Goal: Connect with others: Connect with others

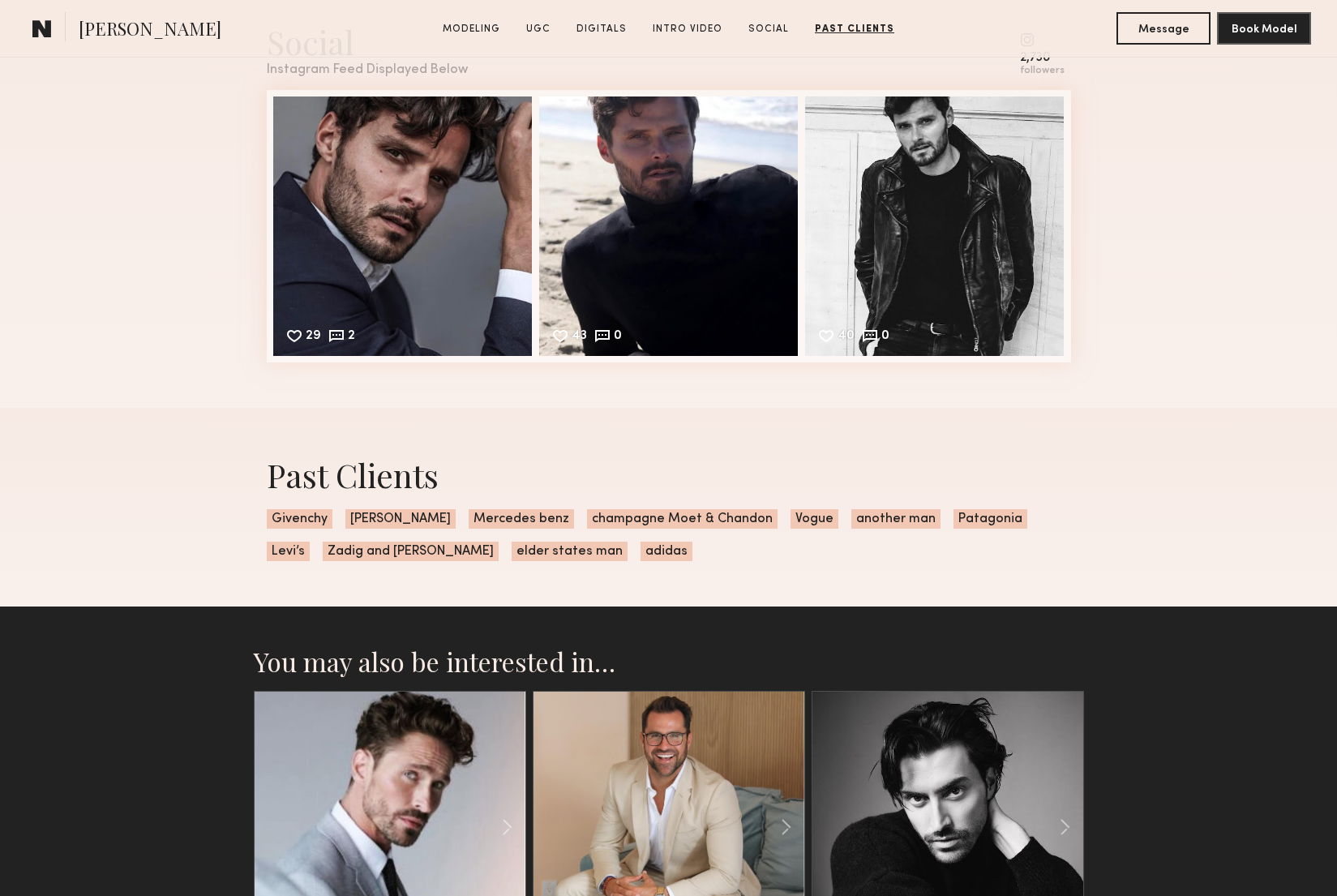
scroll to position [3404, 0]
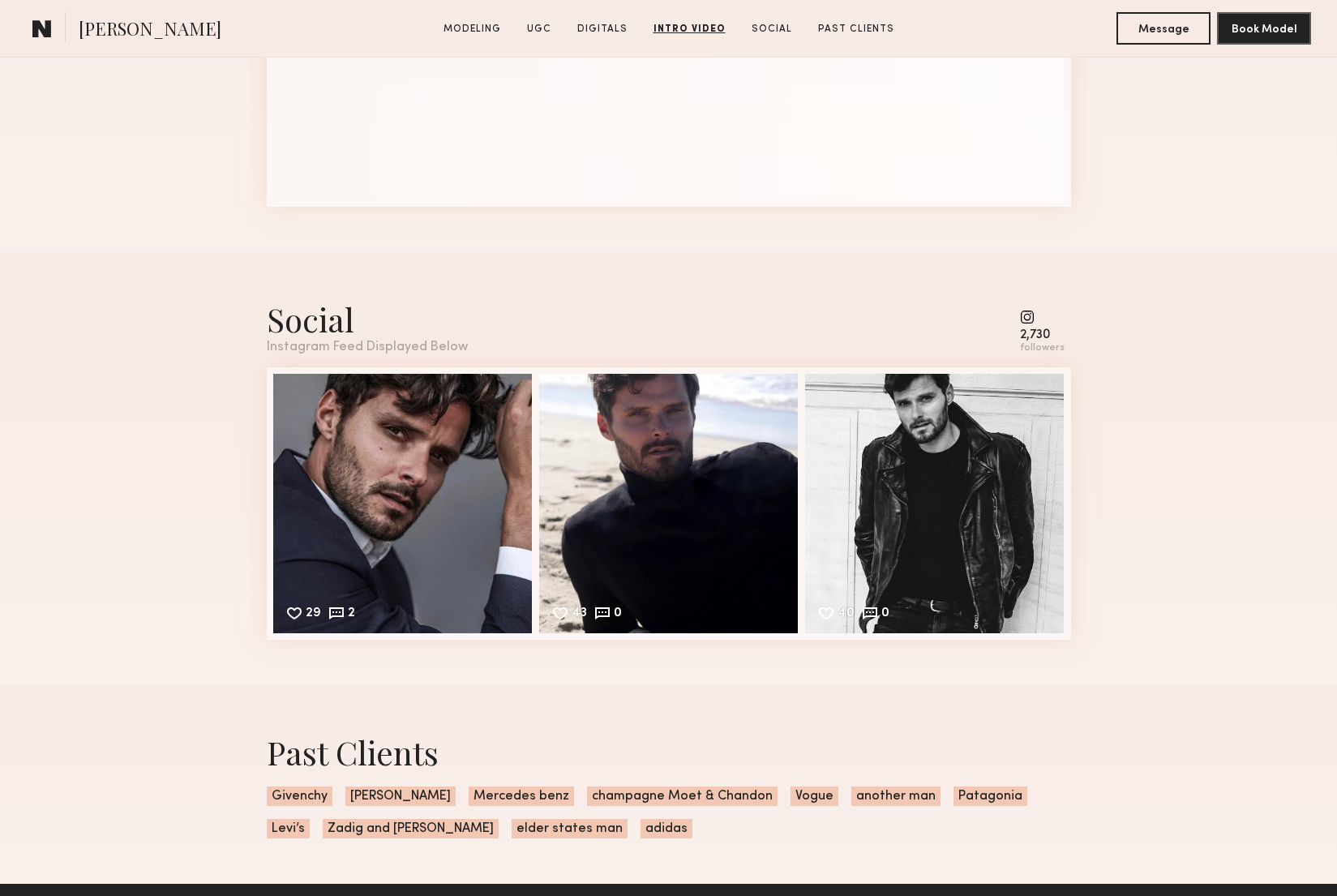
click at [1030, 321] on common-icon at bounding box center [1042, 316] width 45 height 15
click at [1034, 346] on div "followers" at bounding box center [1042, 348] width 45 height 12
click at [1031, 317] on common-icon at bounding box center [1042, 316] width 45 height 15
click at [431, 548] on div "29 2 Likes & comments displayed to show model’s engagement" at bounding box center [403, 502] width 260 height 260
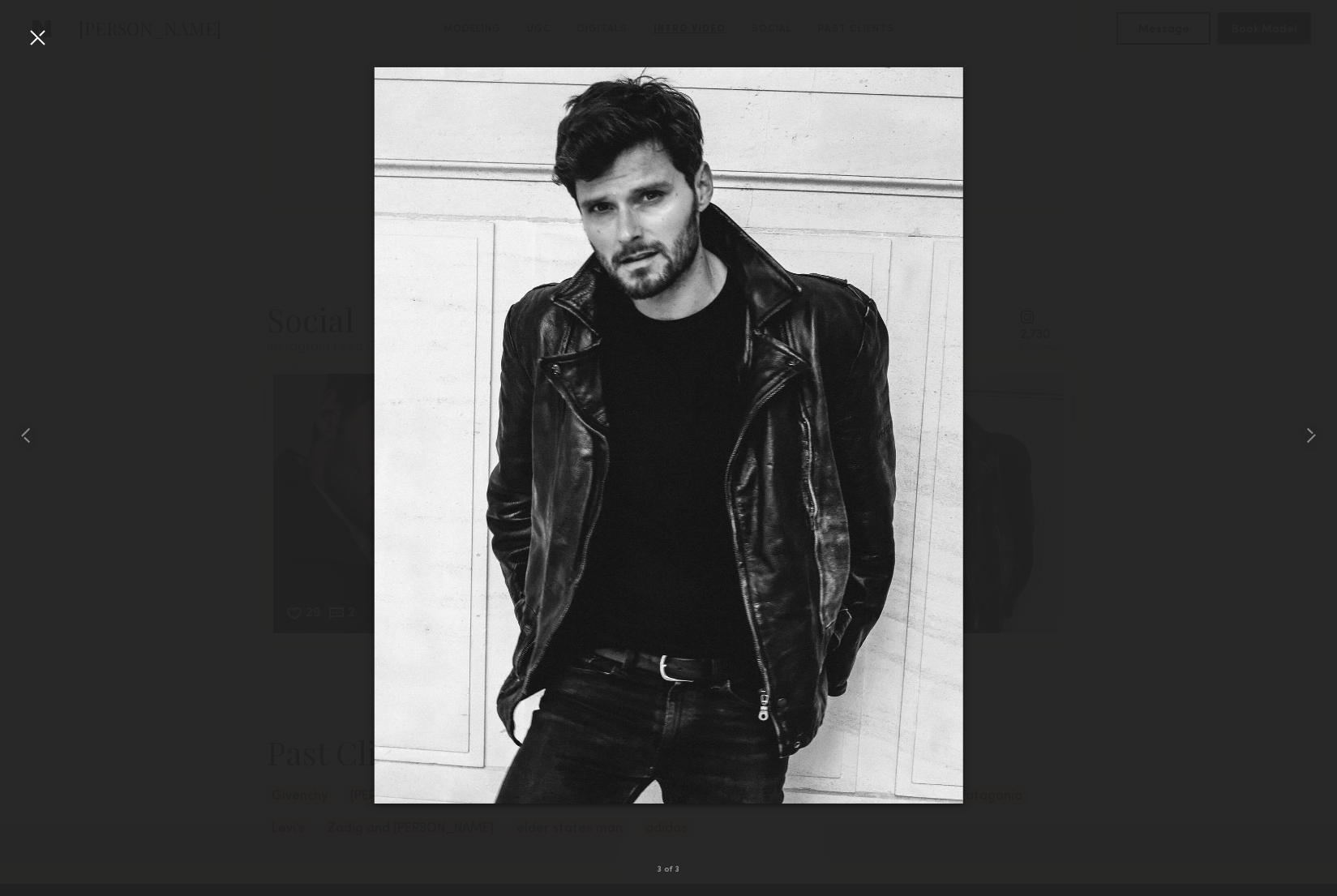
click at [39, 38] on div at bounding box center [38, 38] width 26 height 26
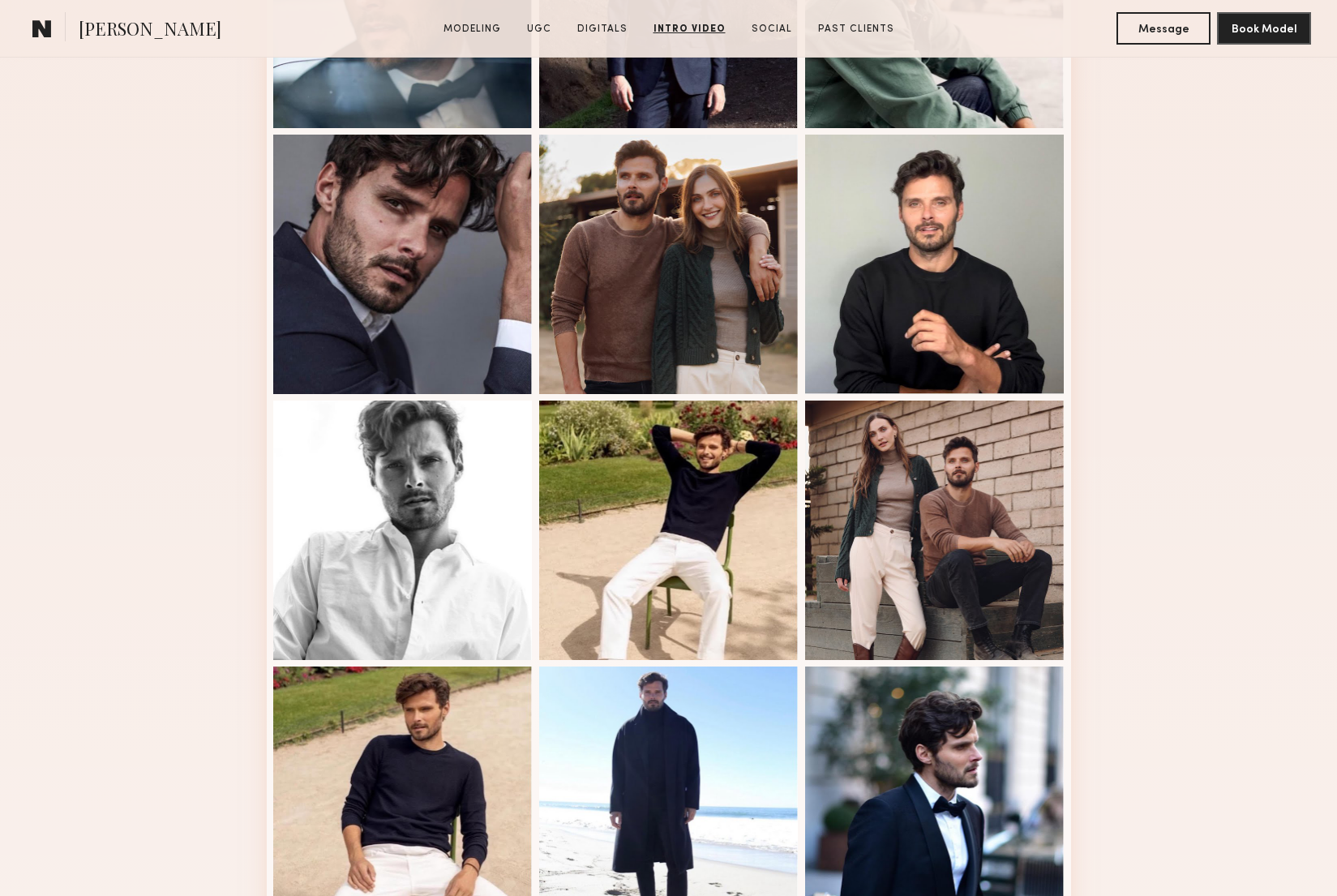
scroll to position [0, 0]
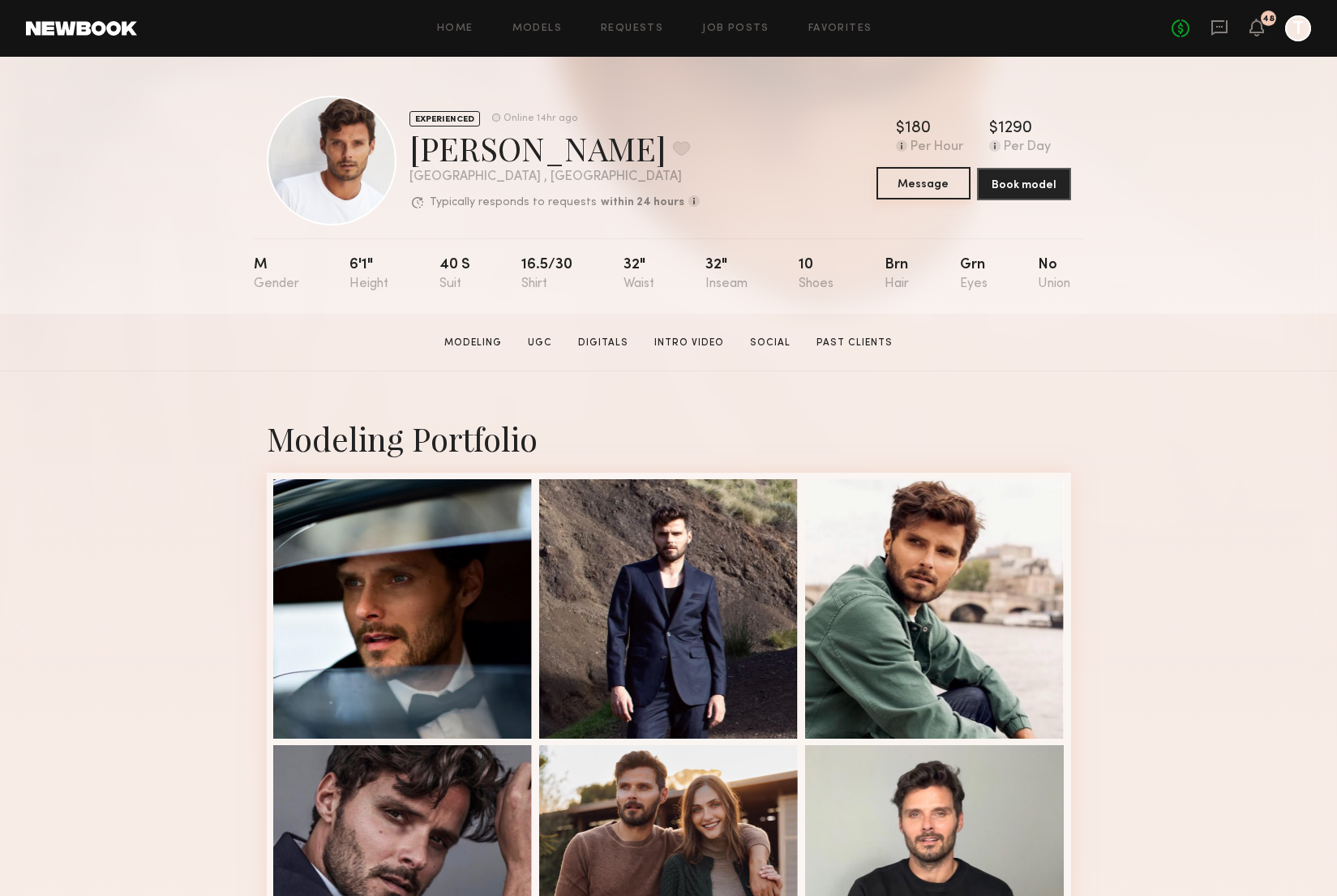
click at [903, 193] on button "Message" at bounding box center [923, 182] width 94 height 33
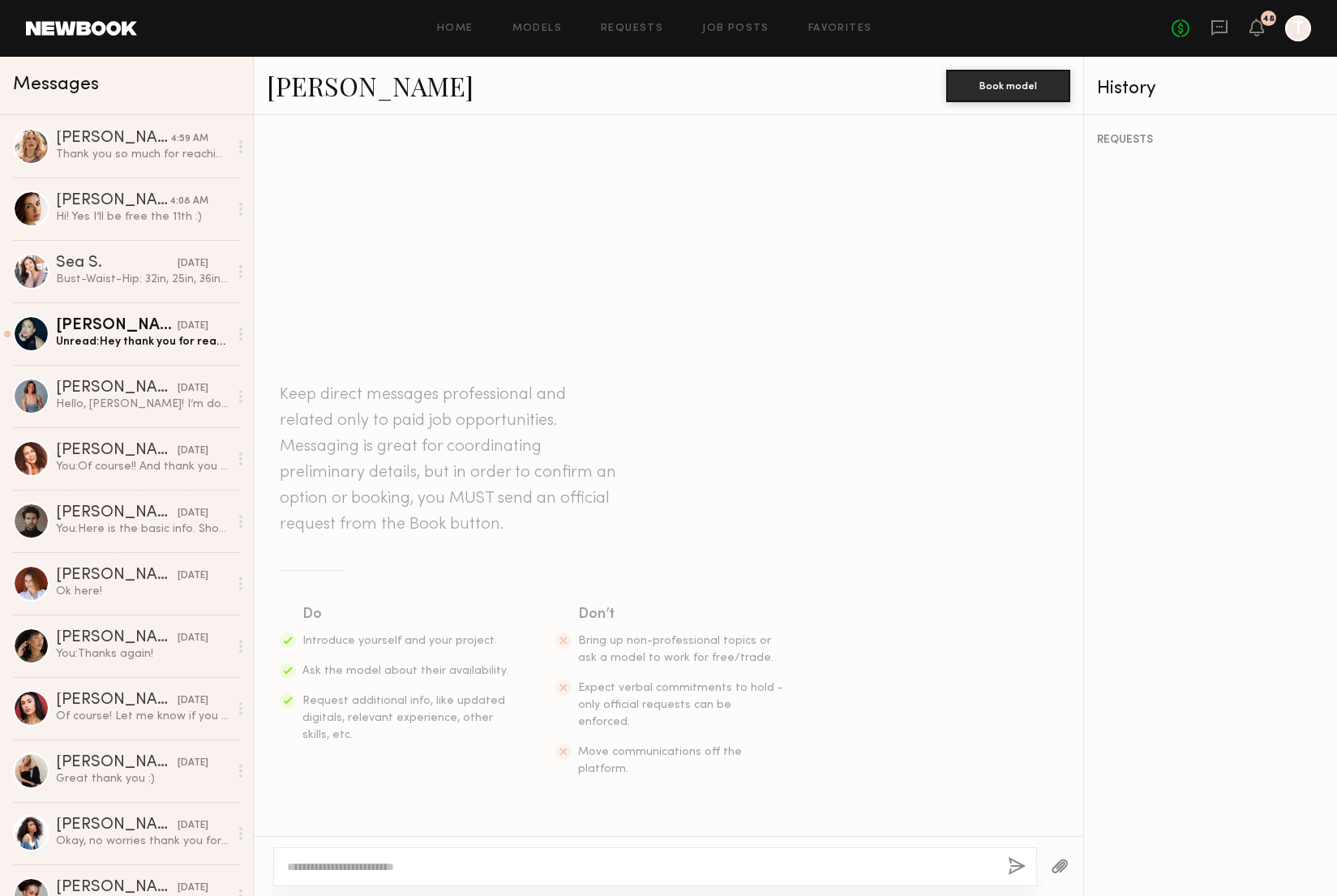
click at [470, 869] on textarea at bounding box center [641, 866] width 708 height 16
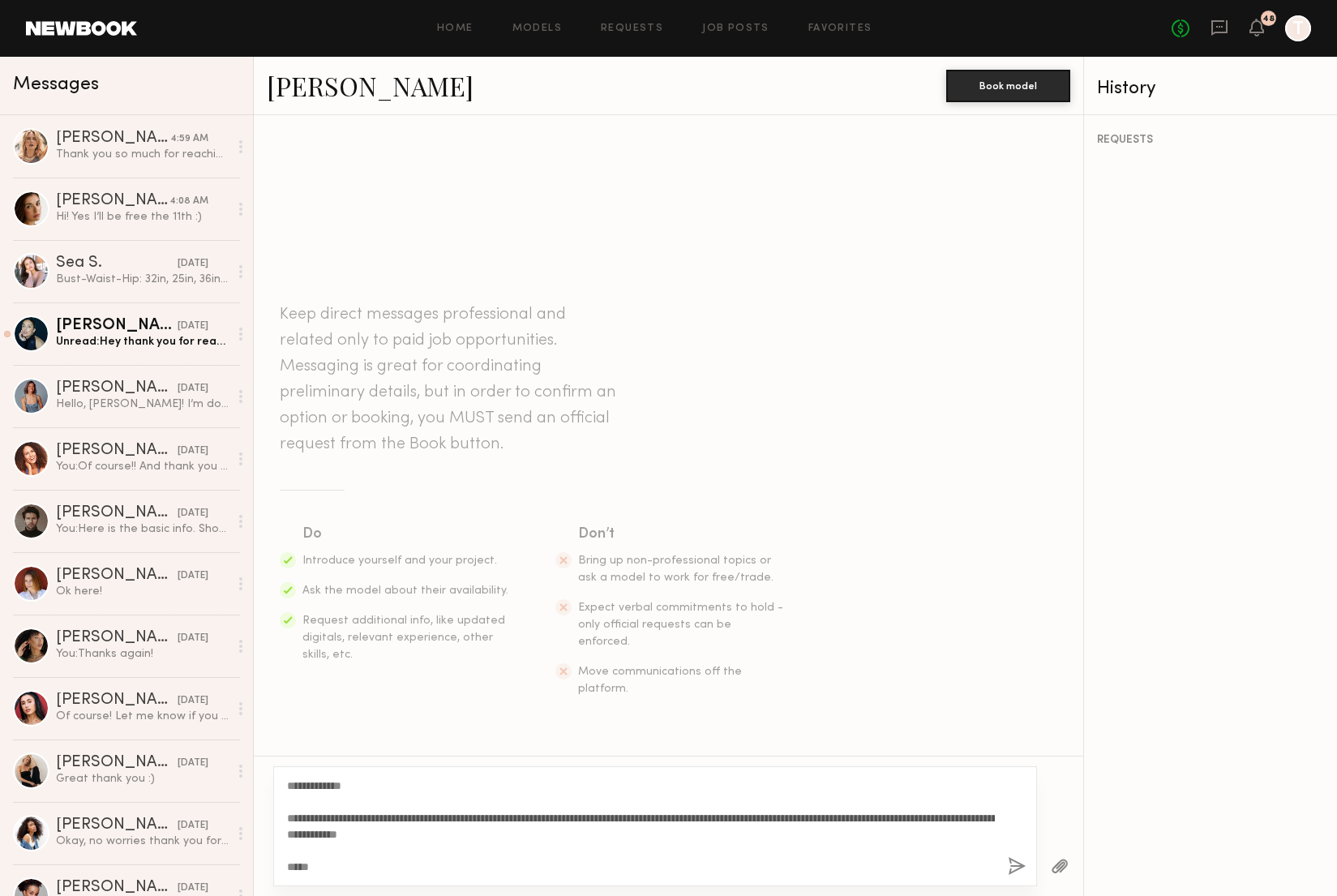
drag, startPoint x: 326, startPoint y: 870, endPoint x: 274, endPoint y: 812, distance: 77.9
click at [274, 812] on div "**********" at bounding box center [655, 826] width 763 height 120
type textarea "**********"
click at [1012, 866] on button "button" at bounding box center [1017, 867] width 18 height 20
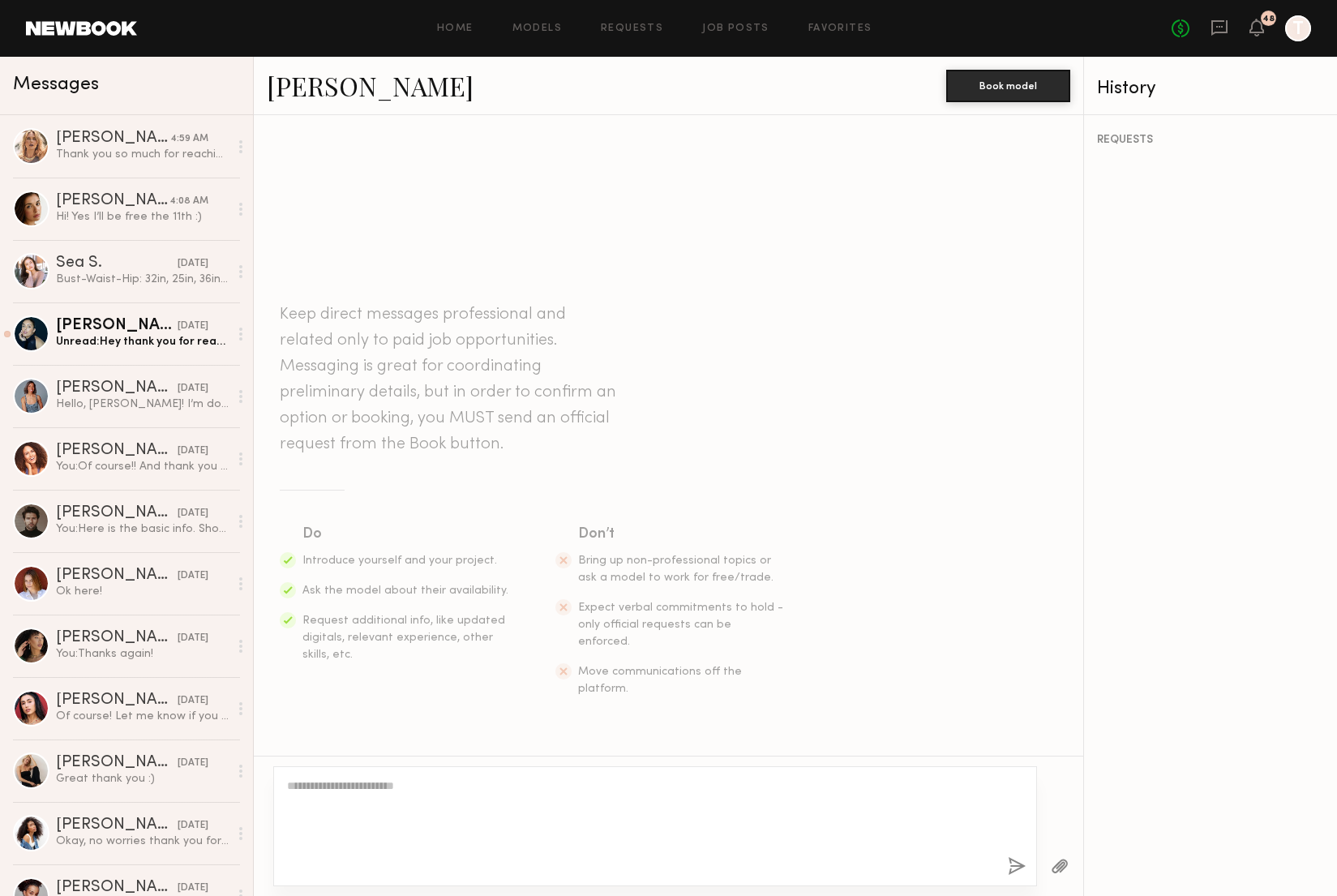
scroll to position [91, 0]
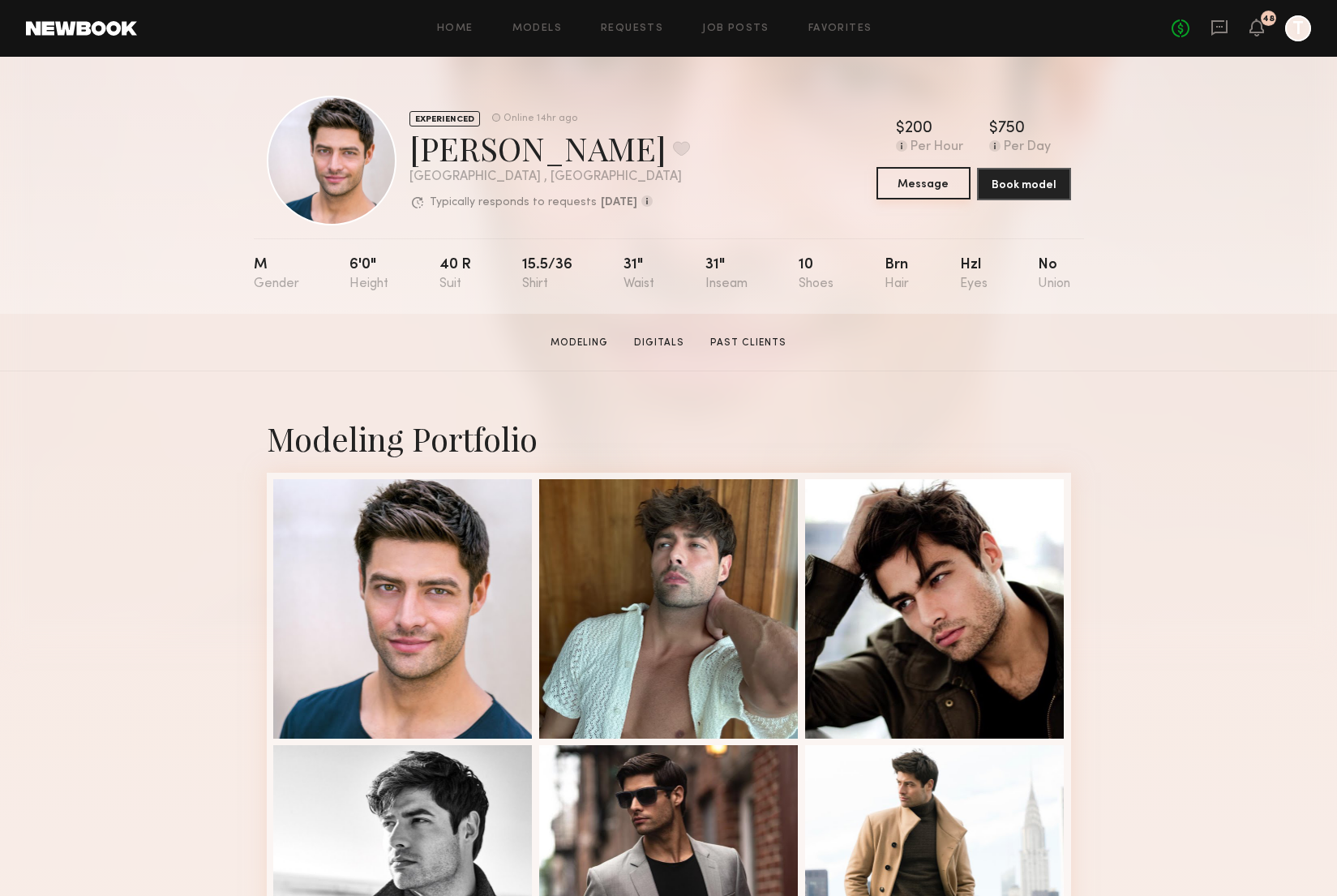
click at [917, 180] on button "Message" at bounding box center [923, 182] width 94 height 33
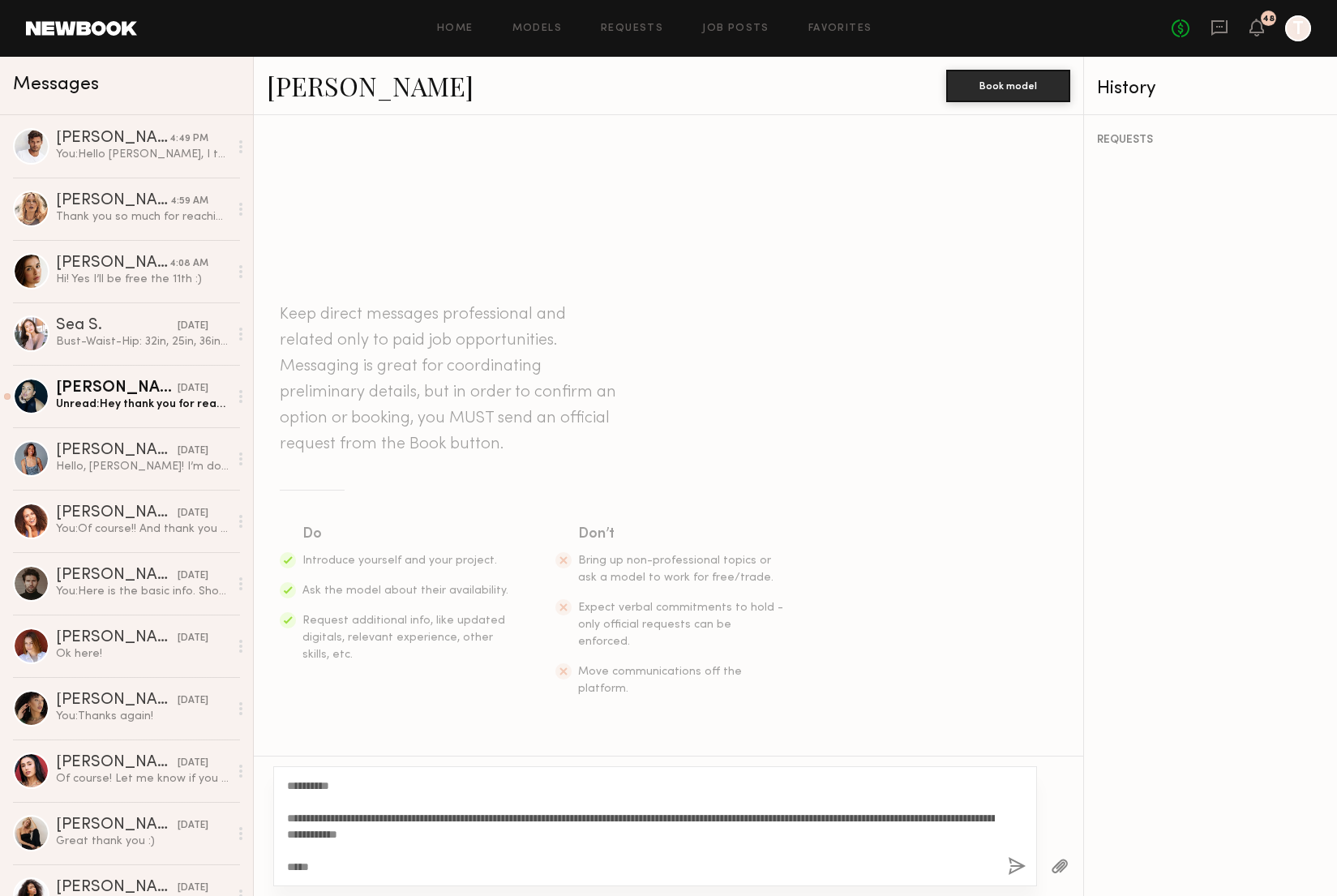
type textarea "**********"
click at [1010, 863] on button "button" at bounding box center [1017, 867] width 18 height 20
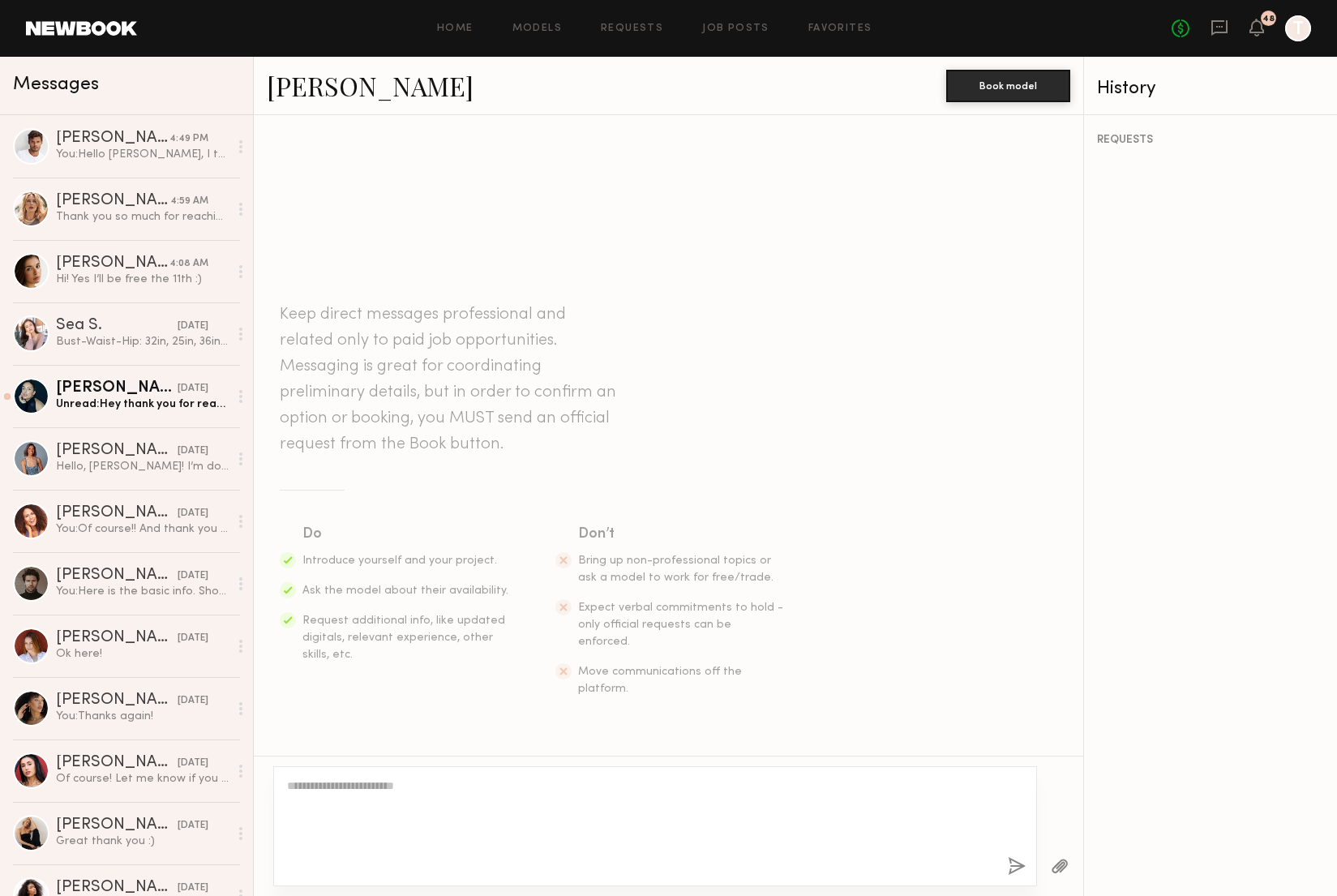
scroll to position [91, 0]
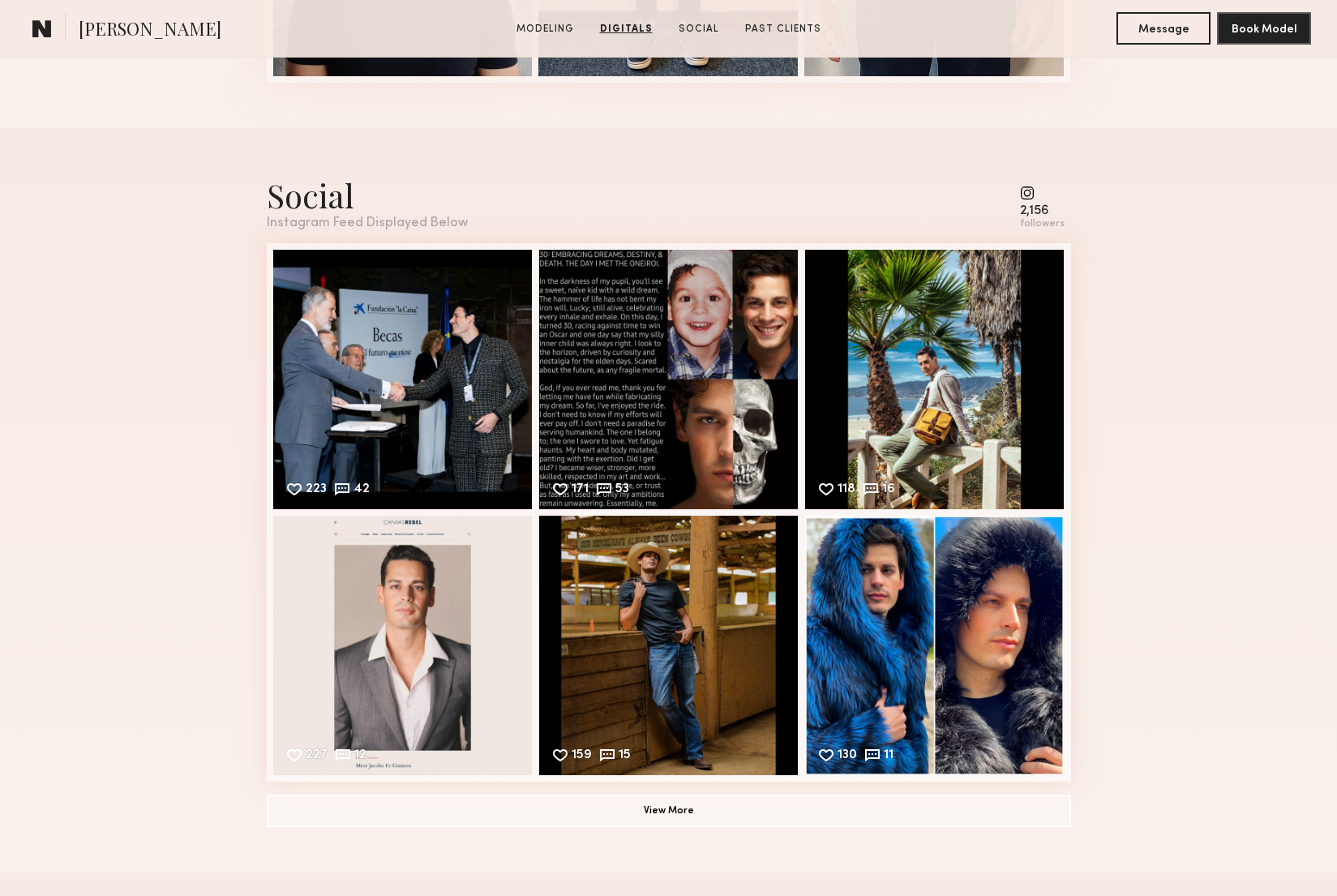
scroll to position [2356, 0]
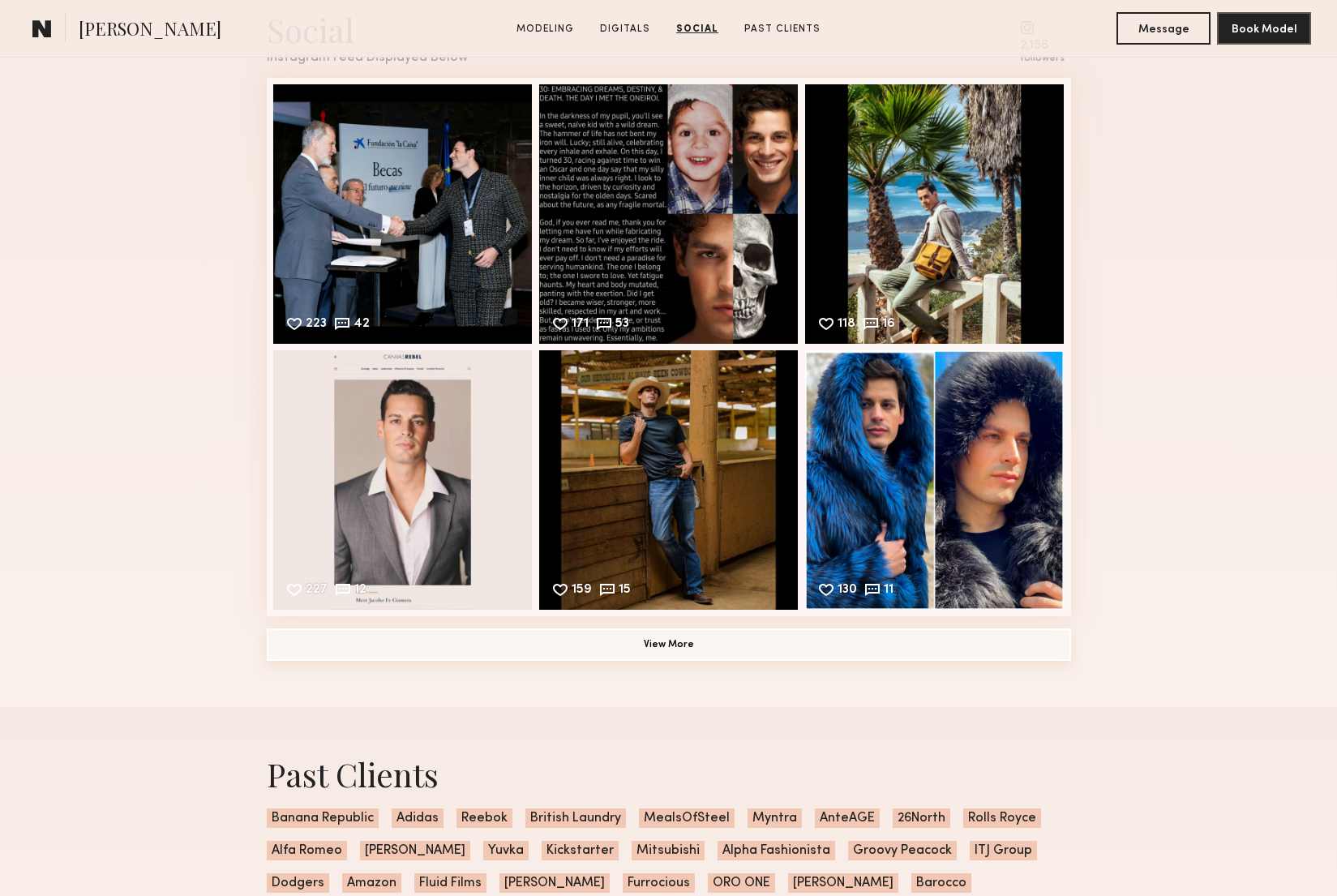
click at [665, 642] on button "View More" at bounding box center [668, 644] width 804 height 33
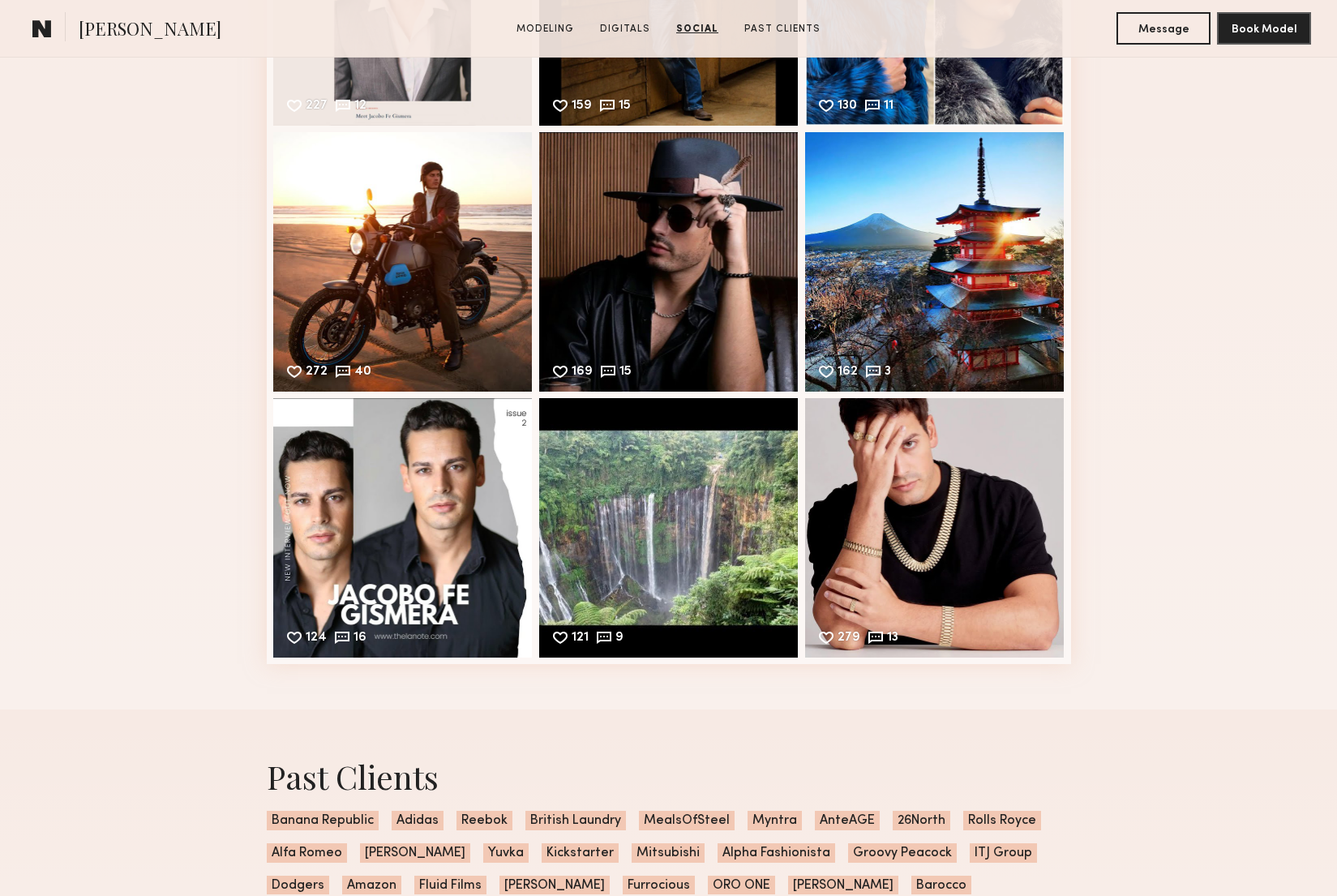
scroll to position [2841, 0]
click at [1192, 25] on button "Message" at bounding box center [1163, 27] width 94 height 33
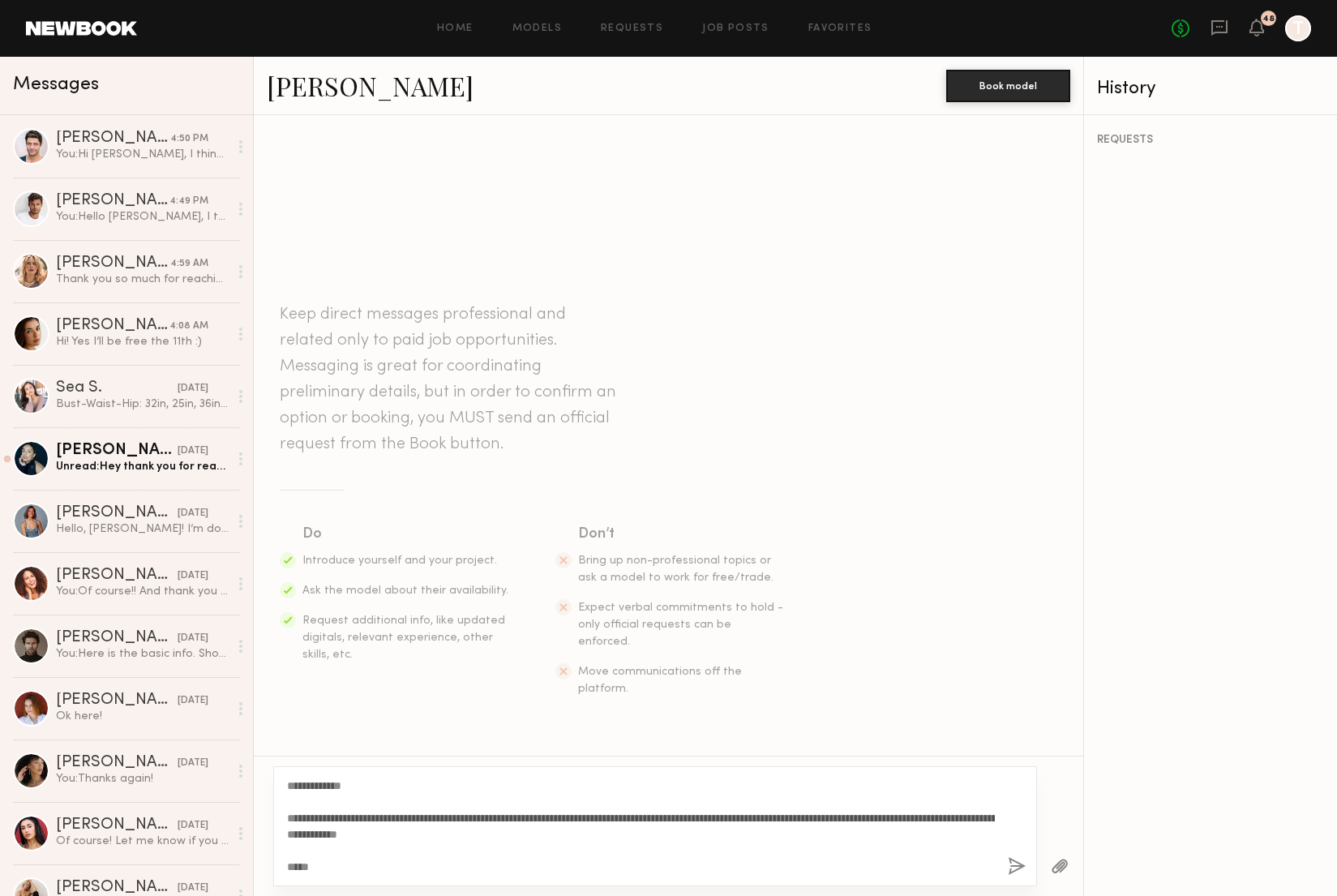
type textarea "**********"
click at [1011, 867] on button "button" at bounding box center [1017, 867] width 18 height 20
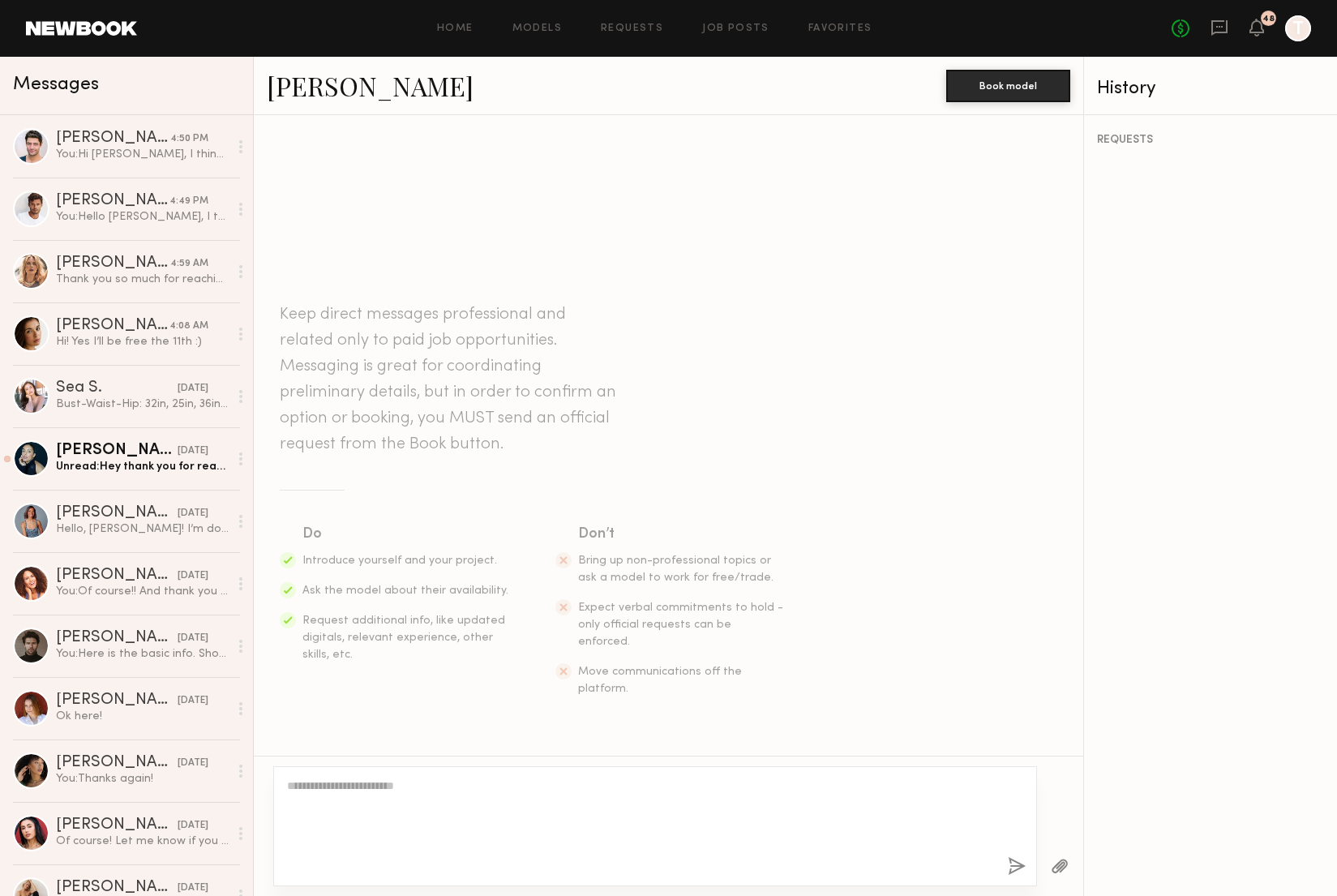
scroll to position [91, 0]
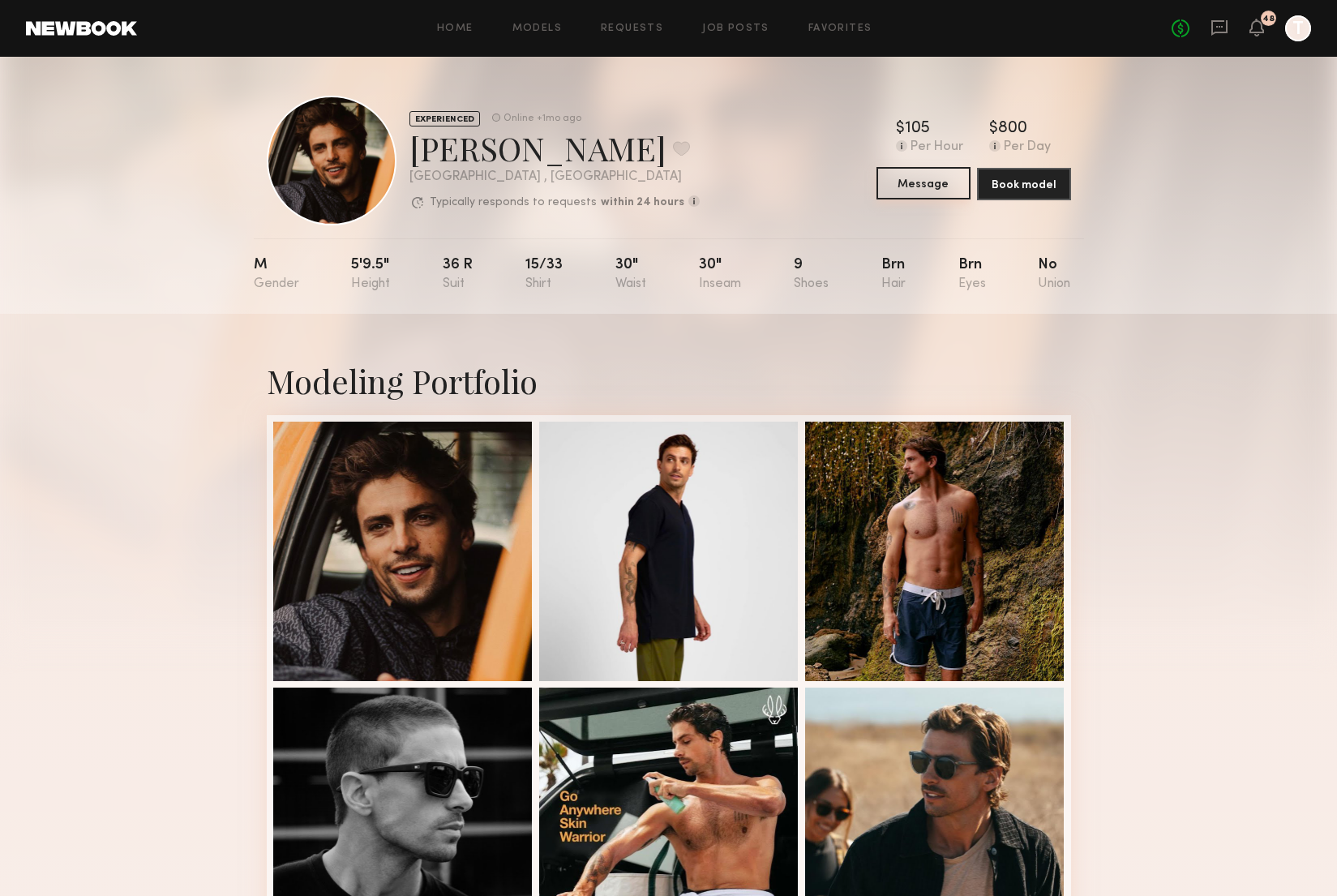
click at [918, 180] on button "Message" at bounding box center [923, 182] width 94 height 33
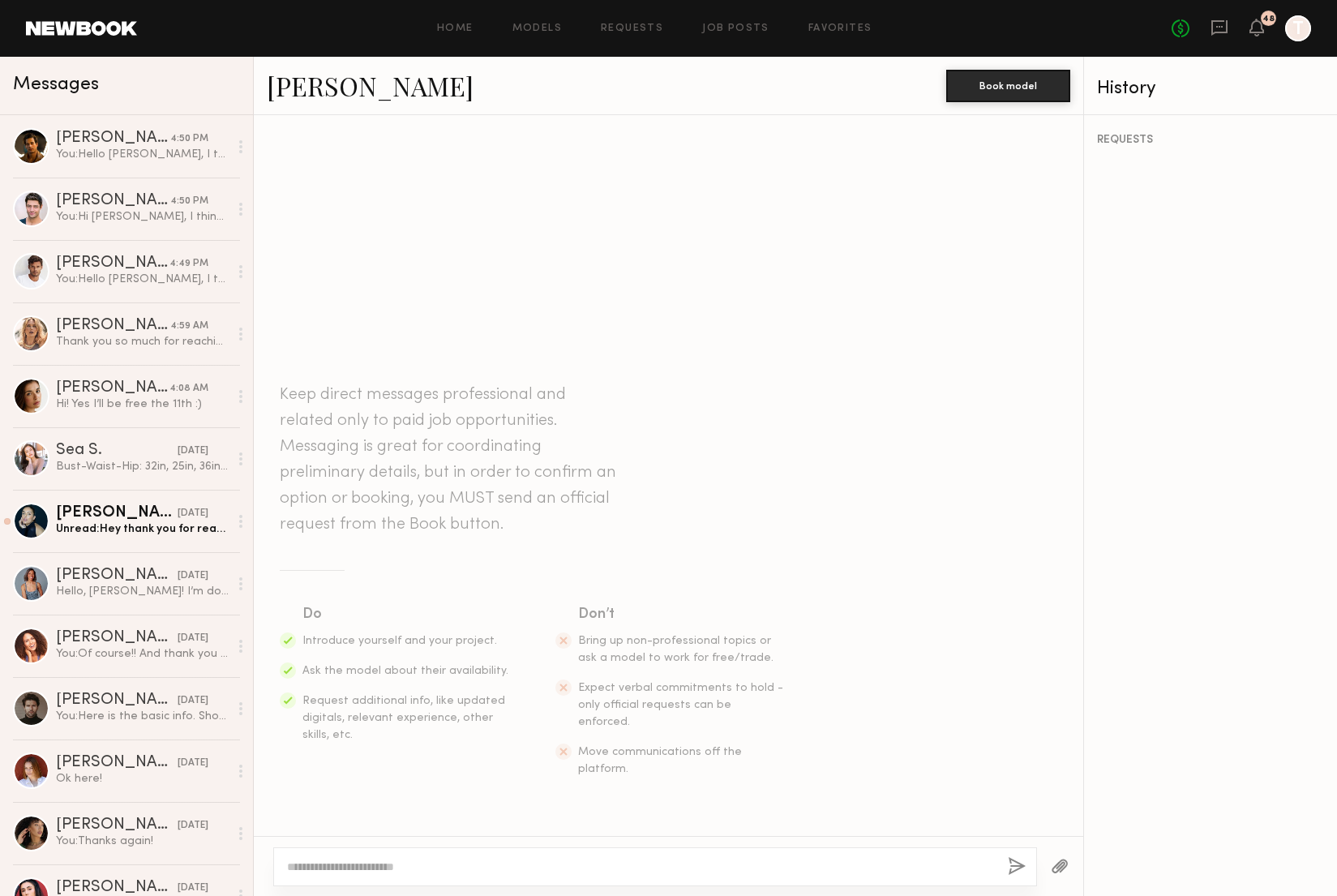
click at [443, 860] on textarea at bounding box center [641, 866] width 708 height 16
type textarea "*"
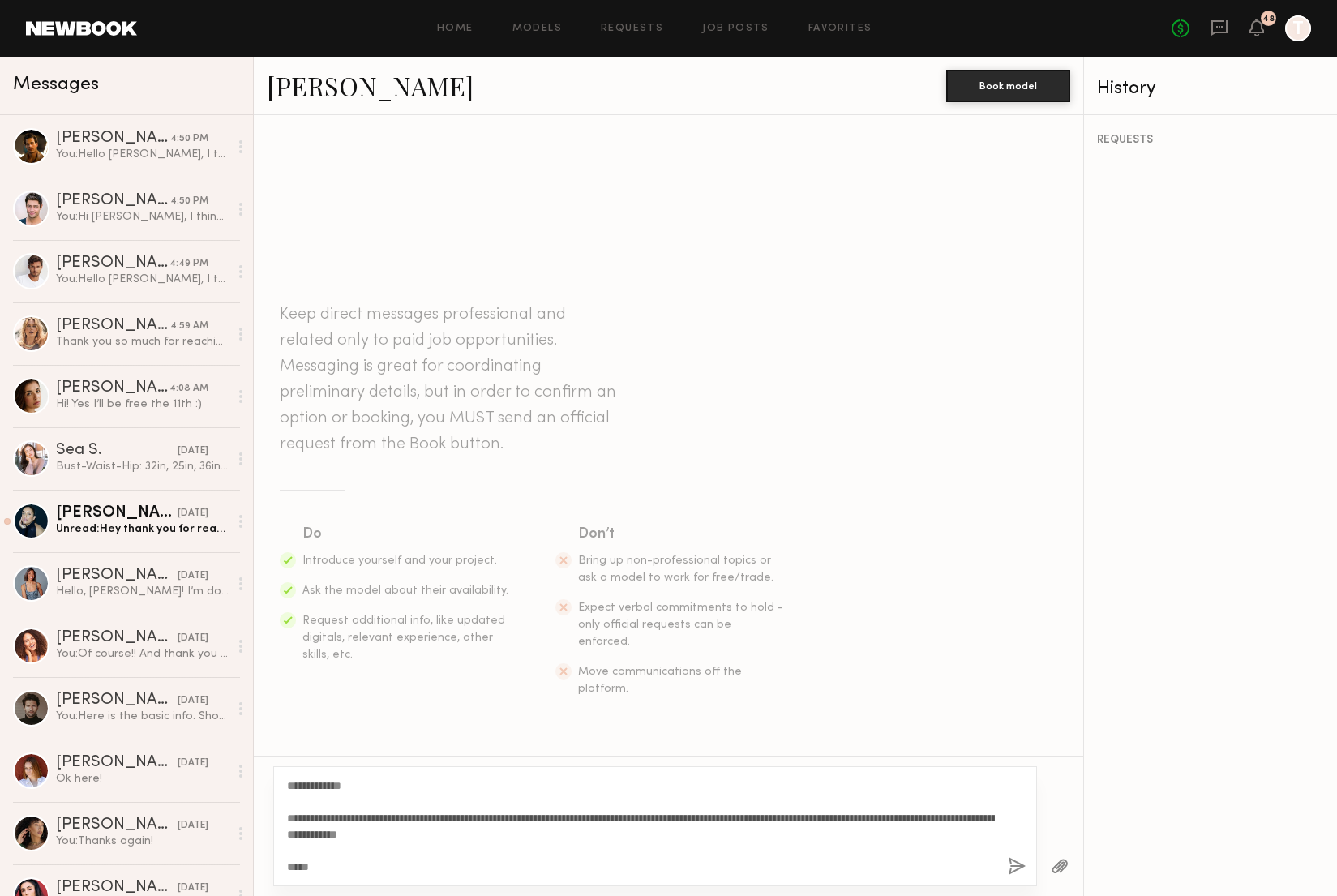
type textarea "**********"
click at [1022, 865] on button "button" at bounding box center [1017, 867] width 18 height 20
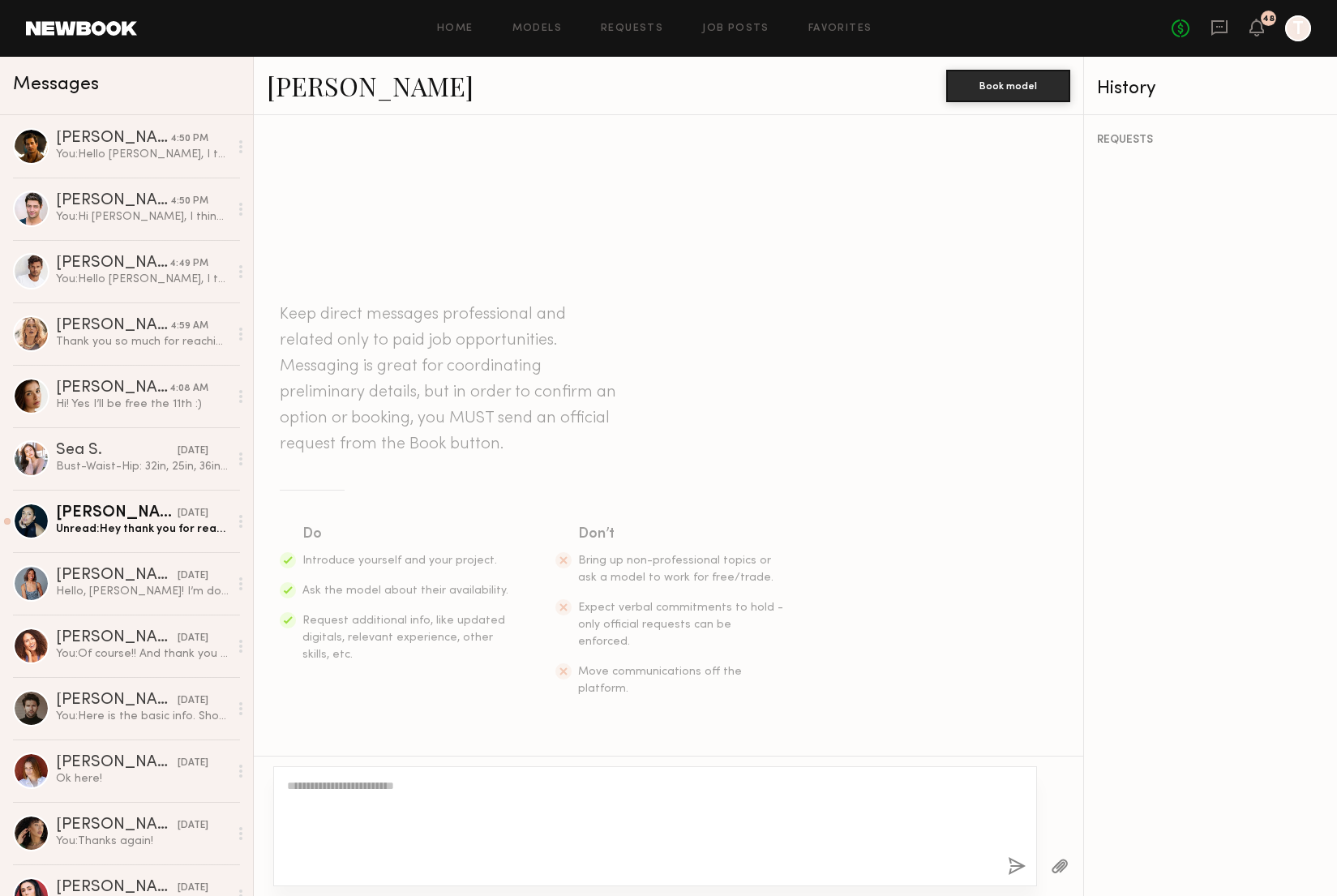
scroll to position [91, 0]
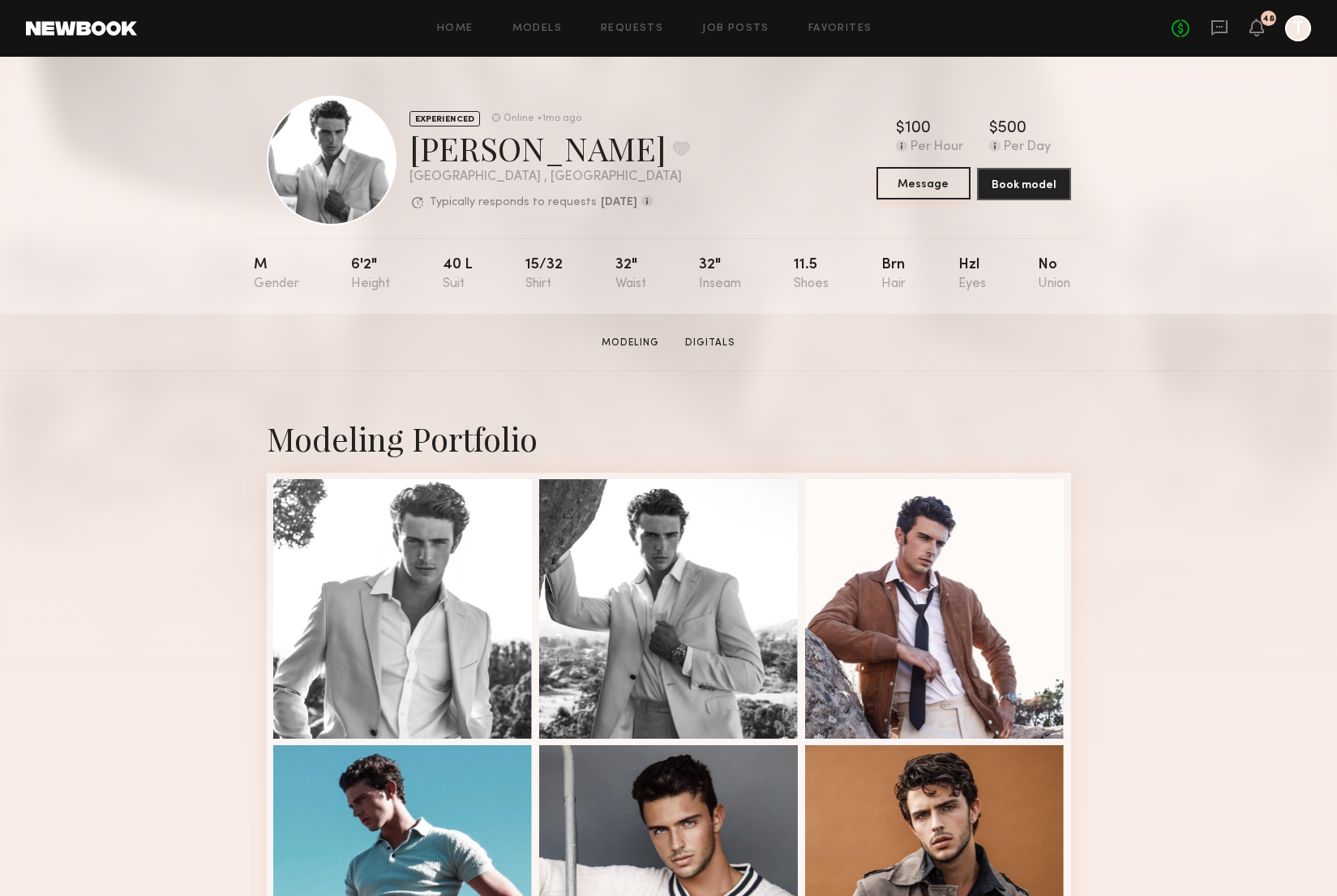
click at [911, 188] on button "Message" at bounding box center [923, 182] width 94 height 33
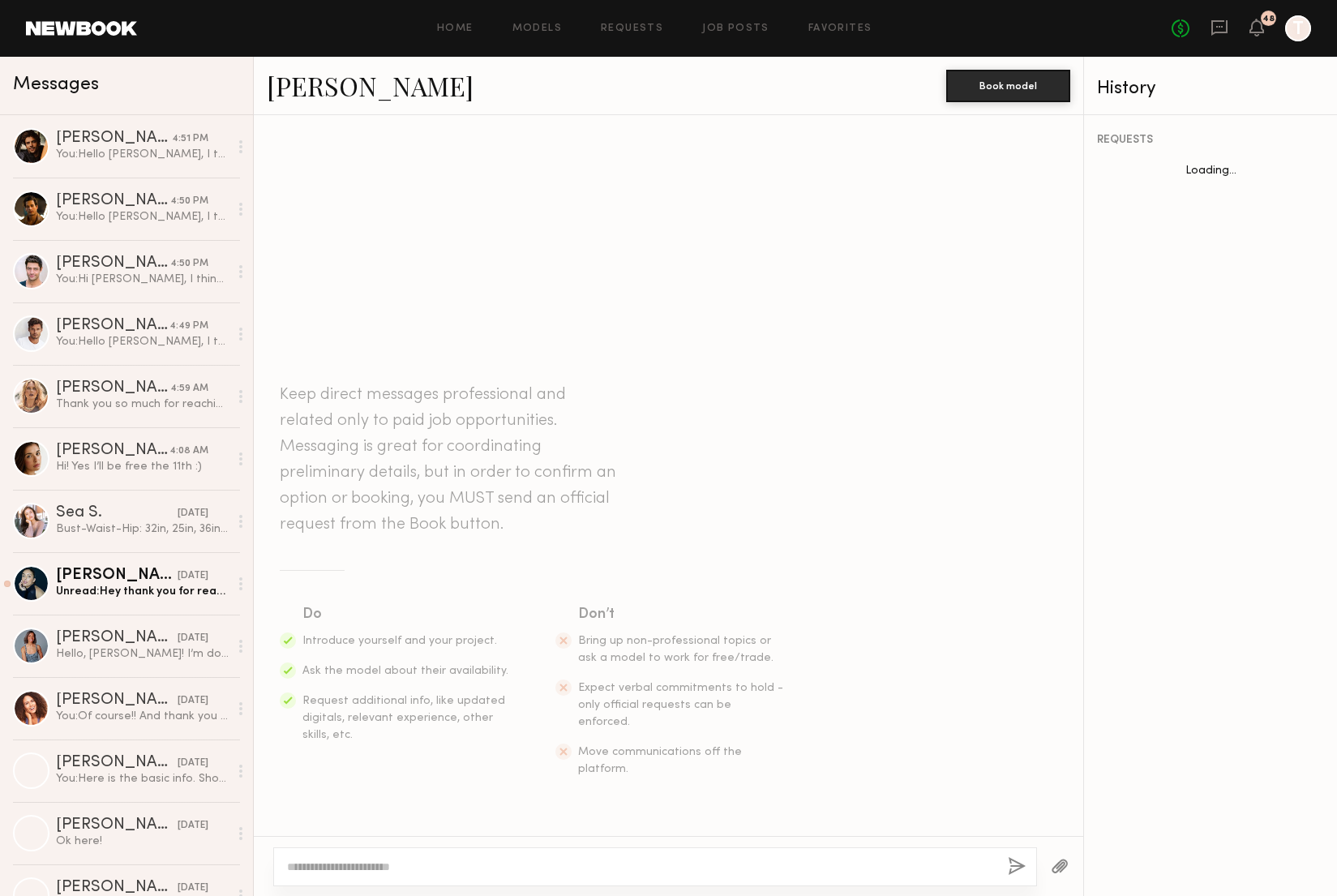
click at [456, 864] on textarea at bounding box center [641, 866] width 708 height 16
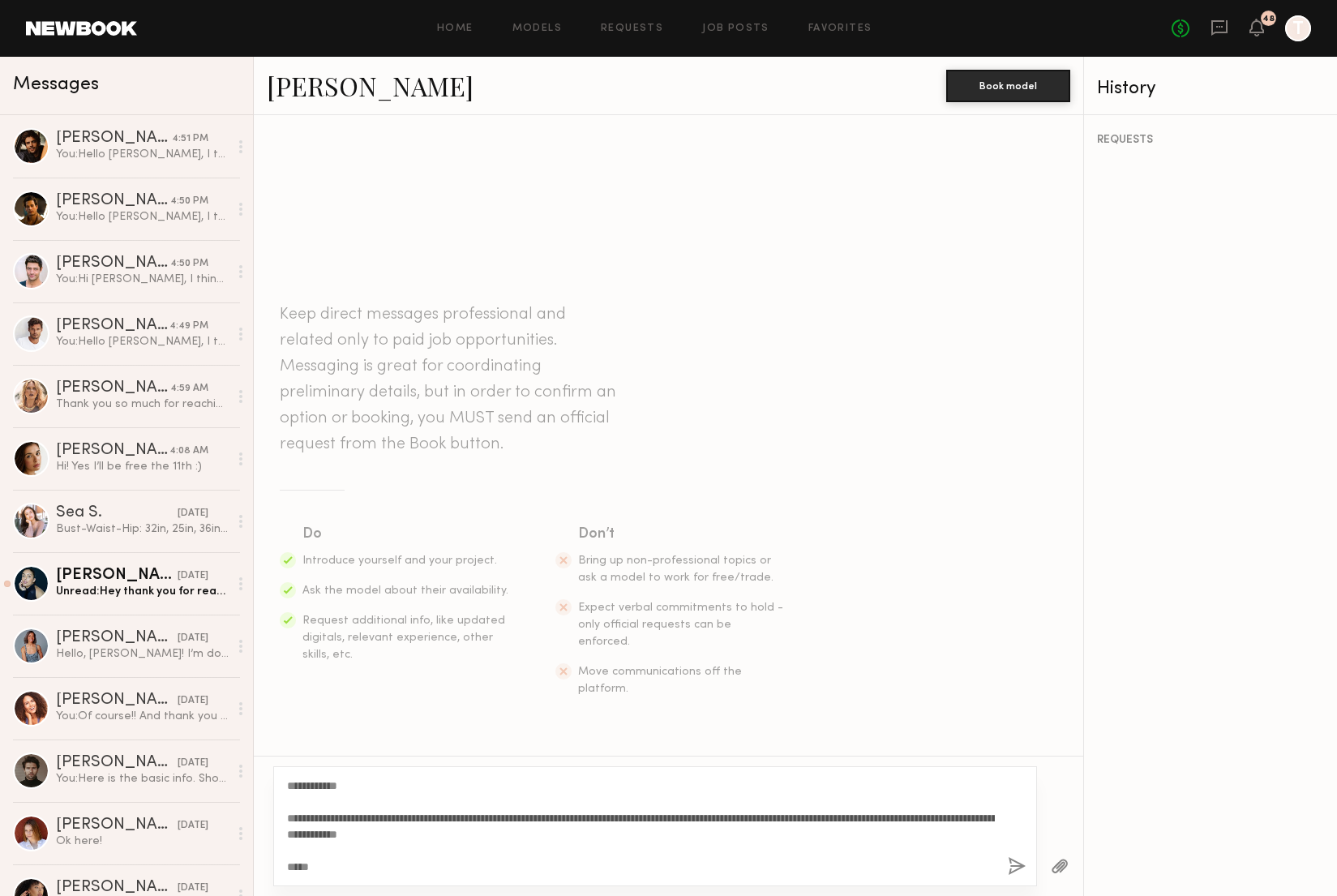
type textarea "**********"
click at [1006, 861] on div "**********" at bounding box center [655, 826] width 763 height 120
click at [1015, 864] on button "button" at bounding box center [1017, 867] width 18 height 20
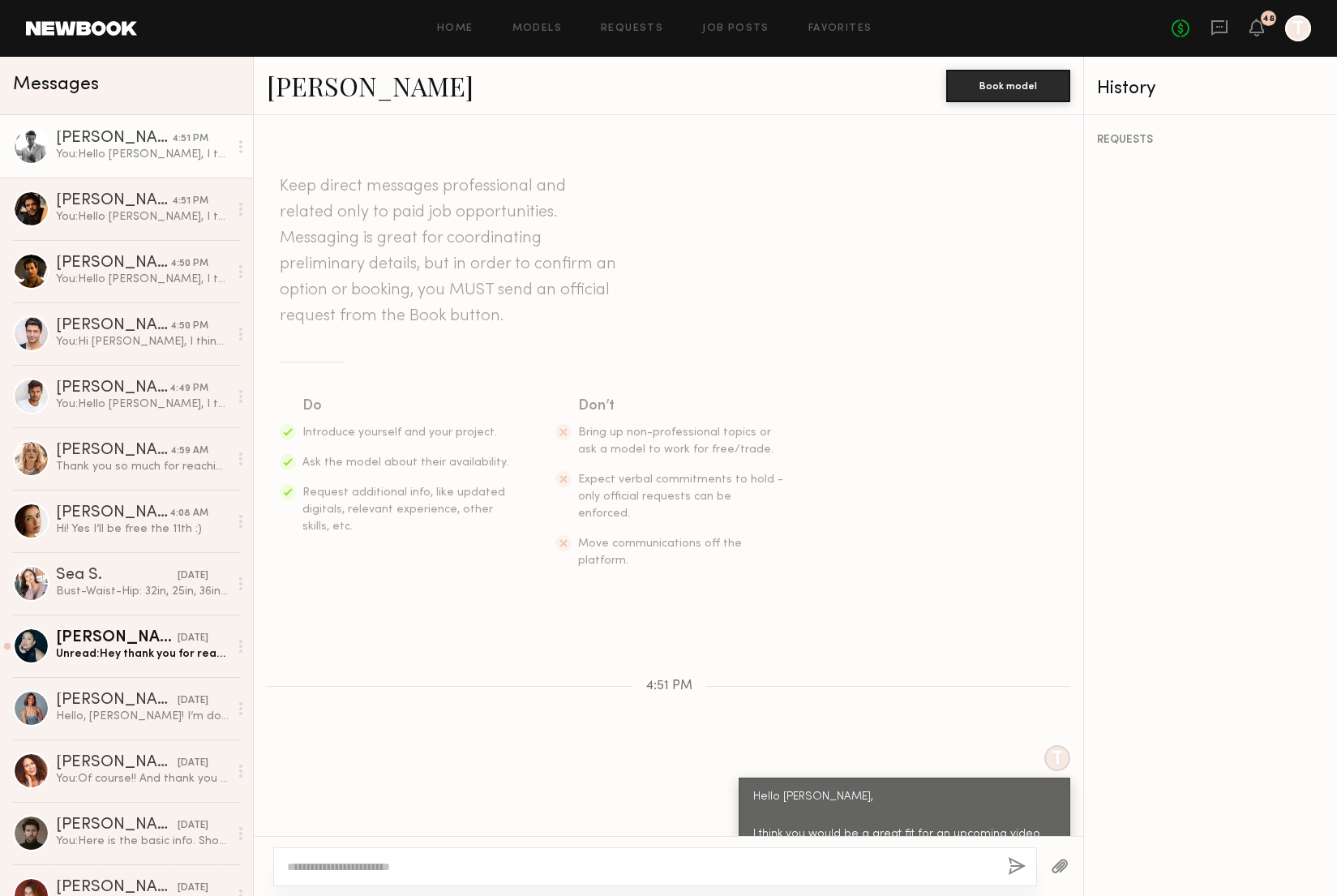
scroll to position [91, 0]
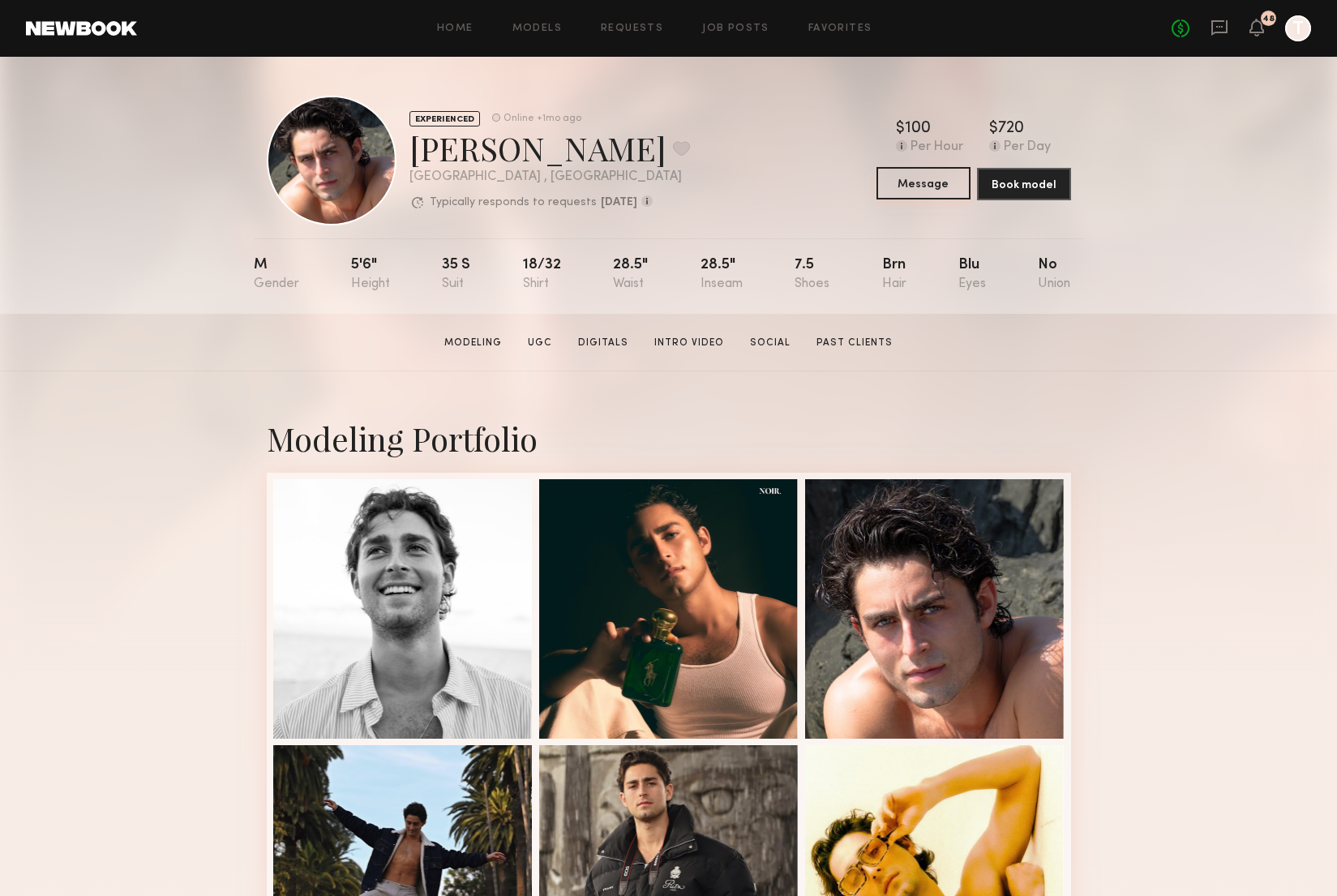
click at [907, 180] on button "Message" at bounding box center [923, 182] width 94 height 33
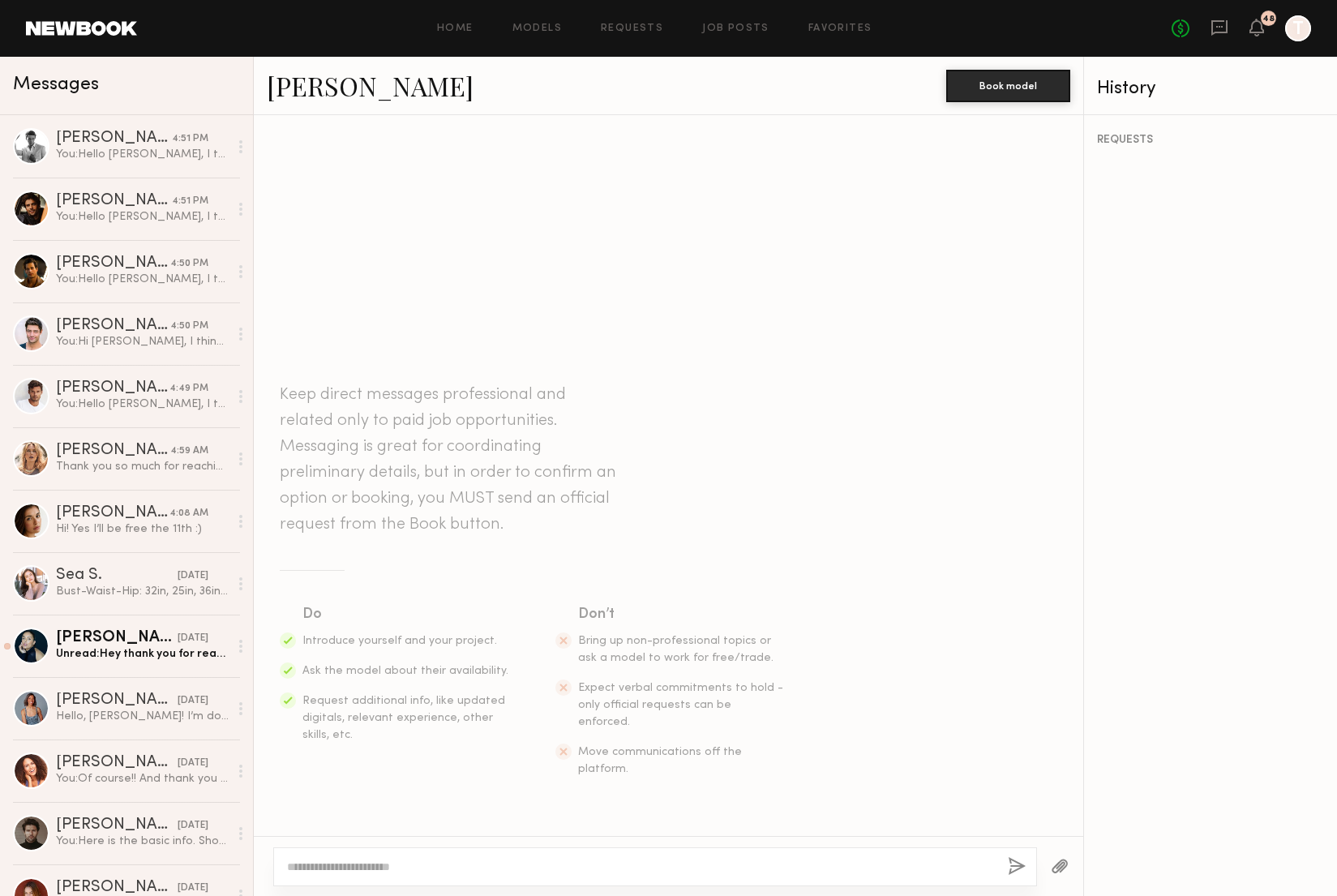
click at [399, 861] on textarea at bounding box center [641, 866] width 708 height 16
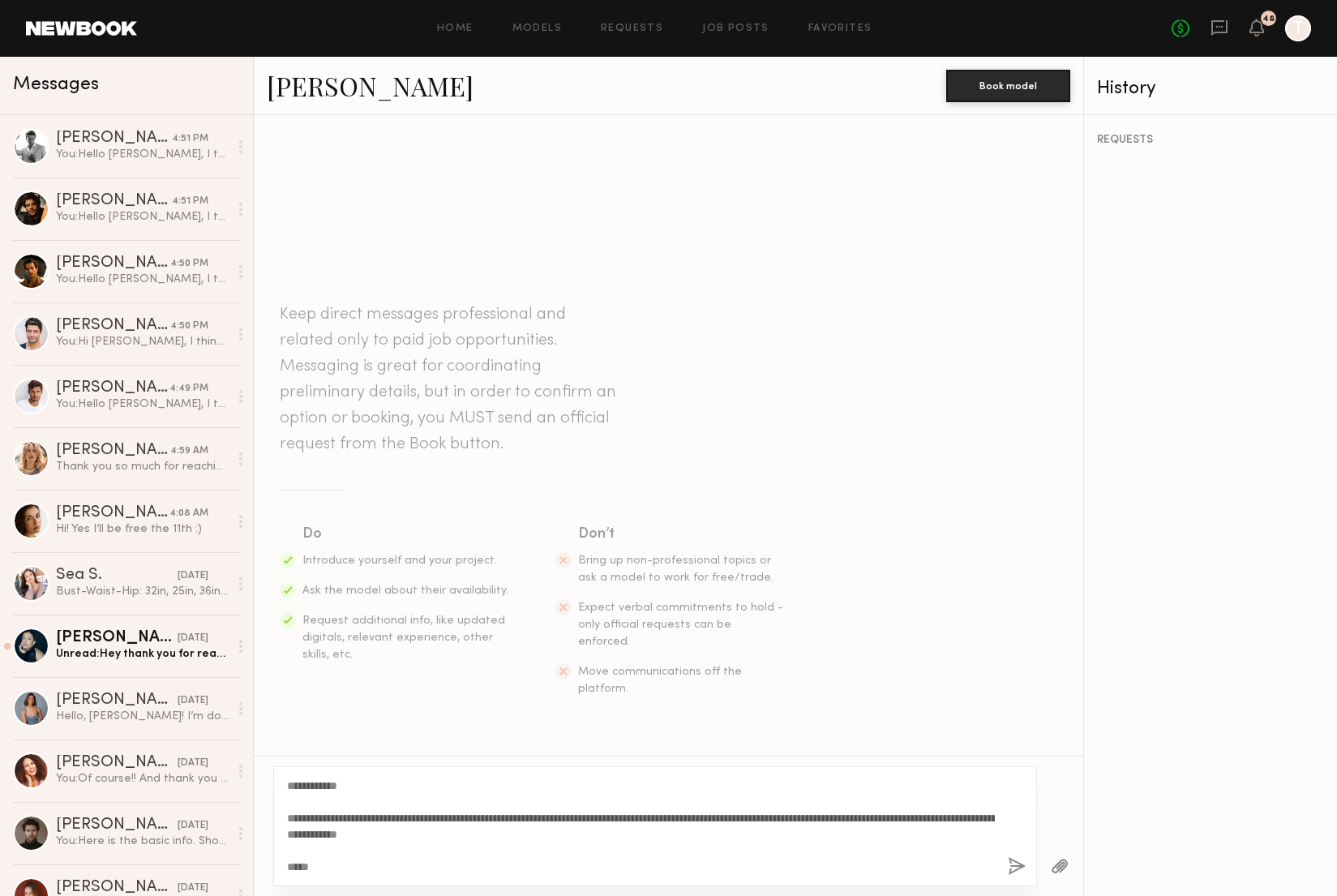
type textarea "**********"
click at [1013, 862] on button "button" at bounding box center [1017, 867] width 18 height 20
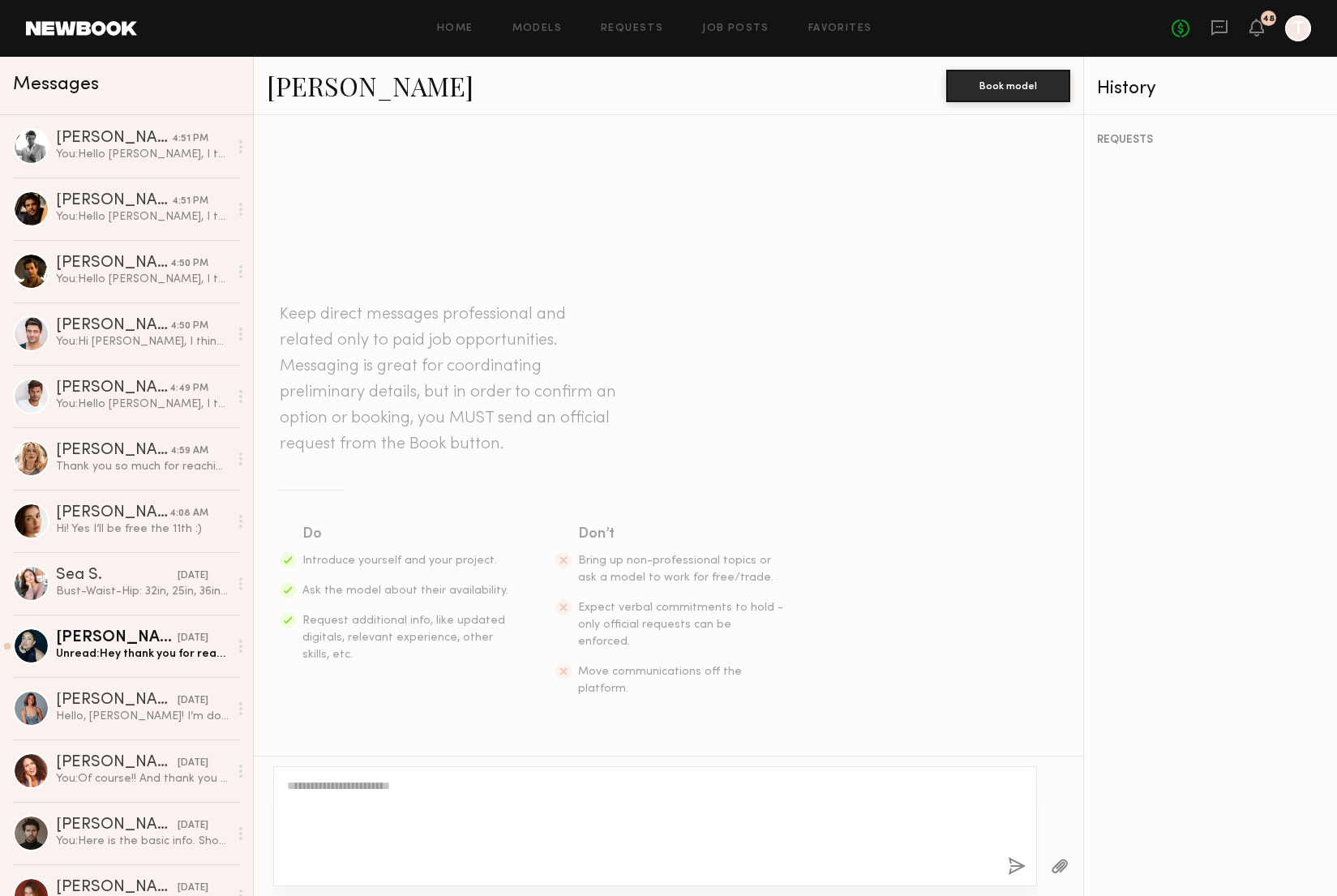
scroll to position [91, 0]
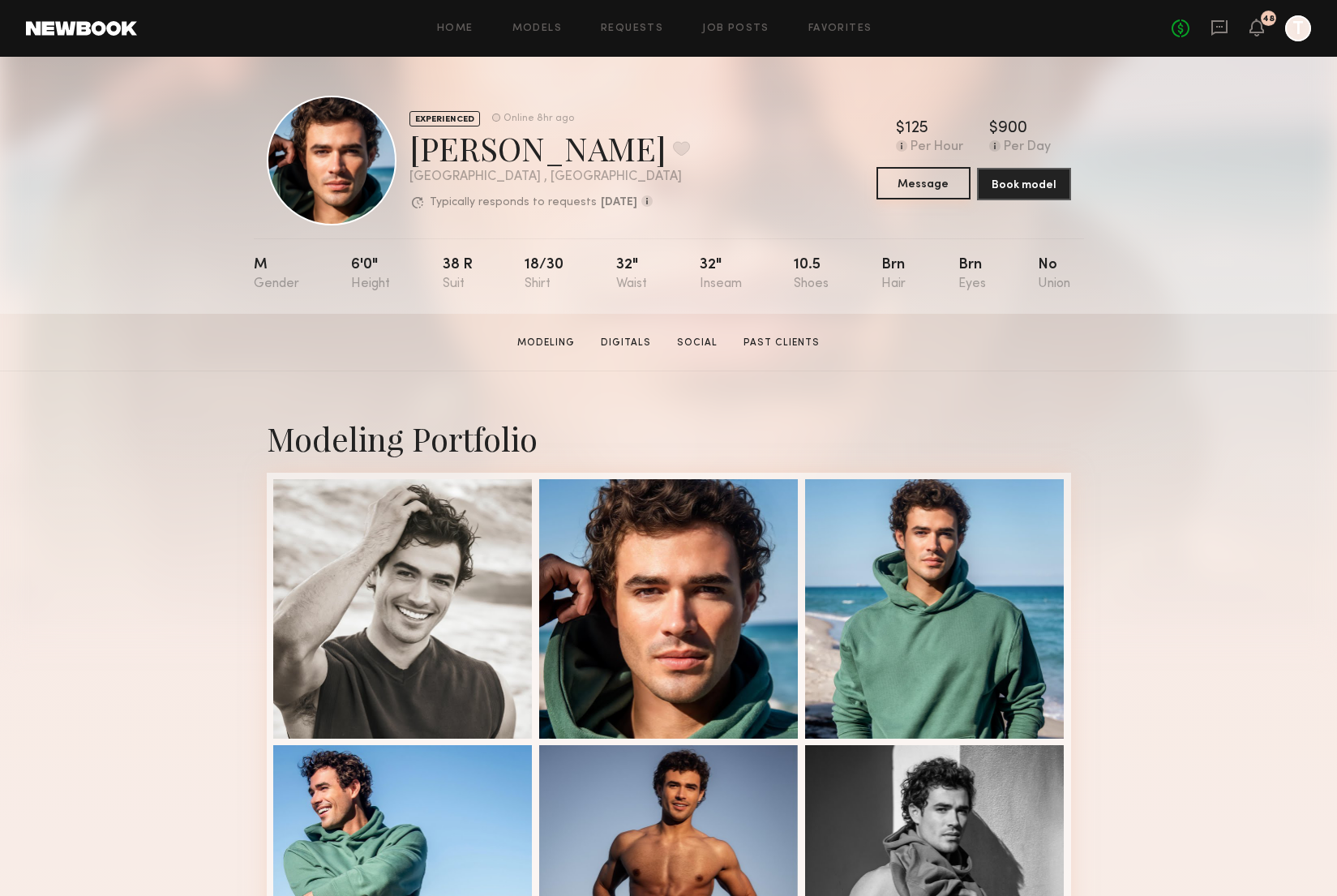
click at [920, 182] on button "Message" at bounding box center [923, 182] width 94 height 33
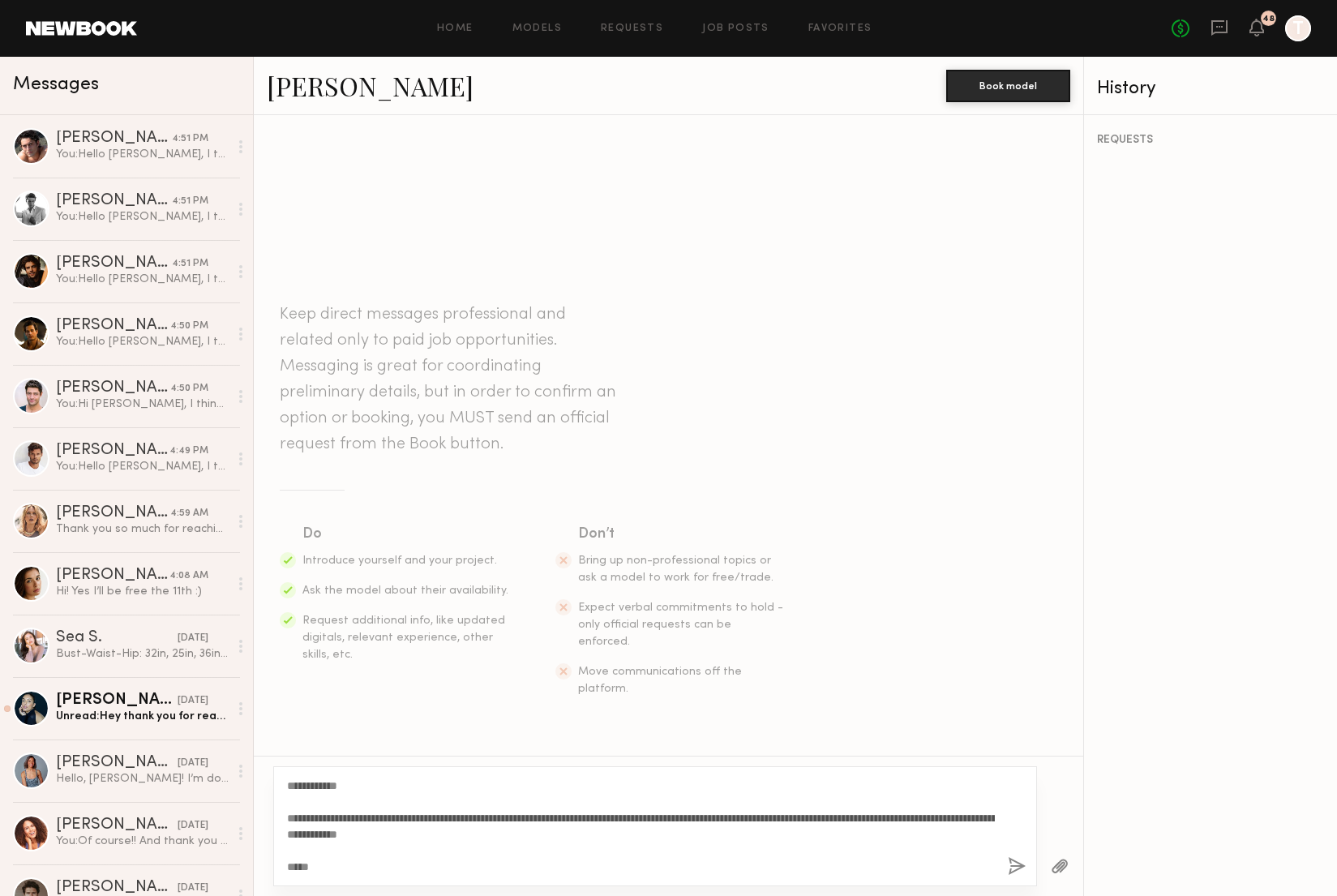
type textarea "**********"
click at [1018, 866] on button "button" at bounding box center [1017, 867] width 18 height 20
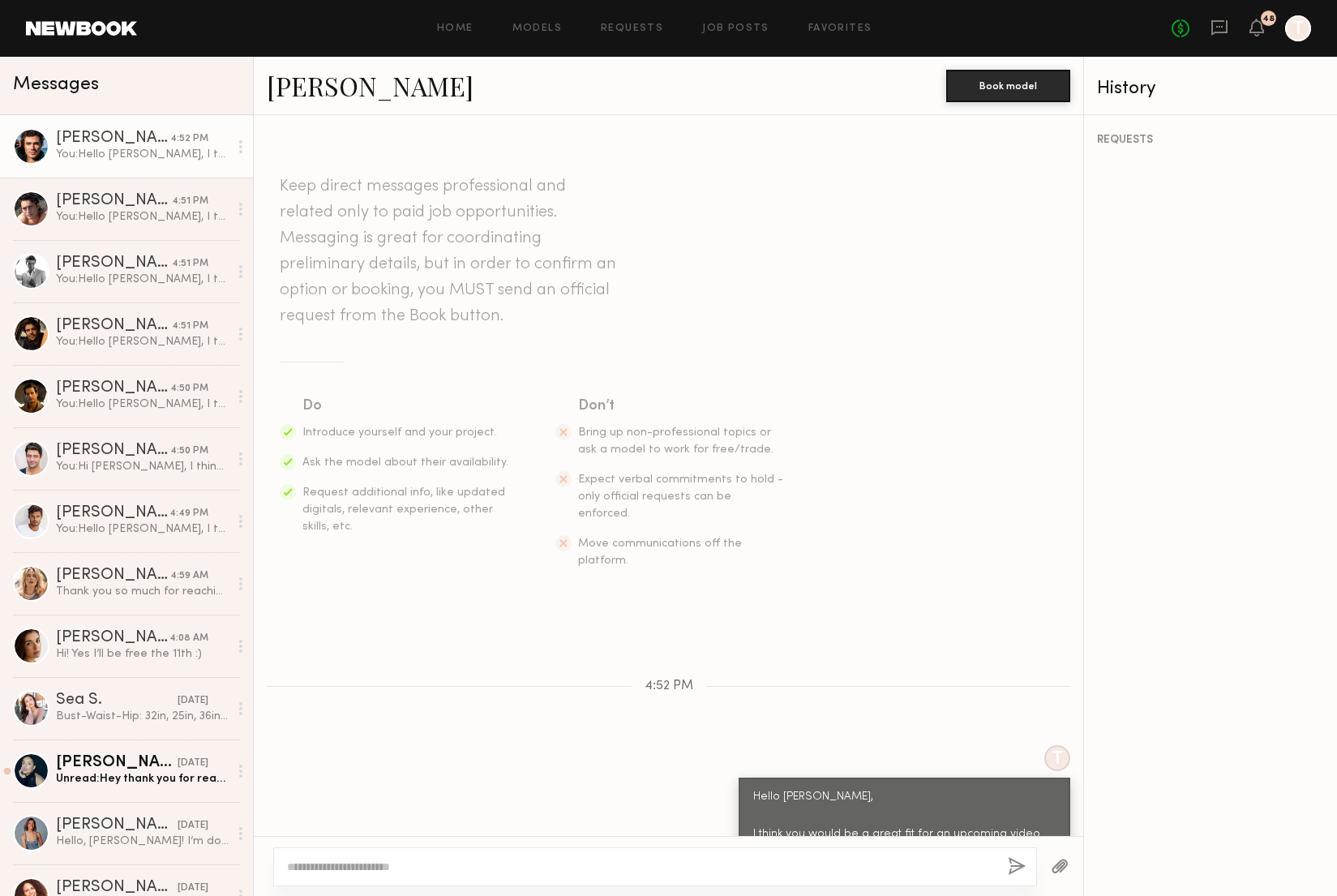
scroll to position [91, 0]
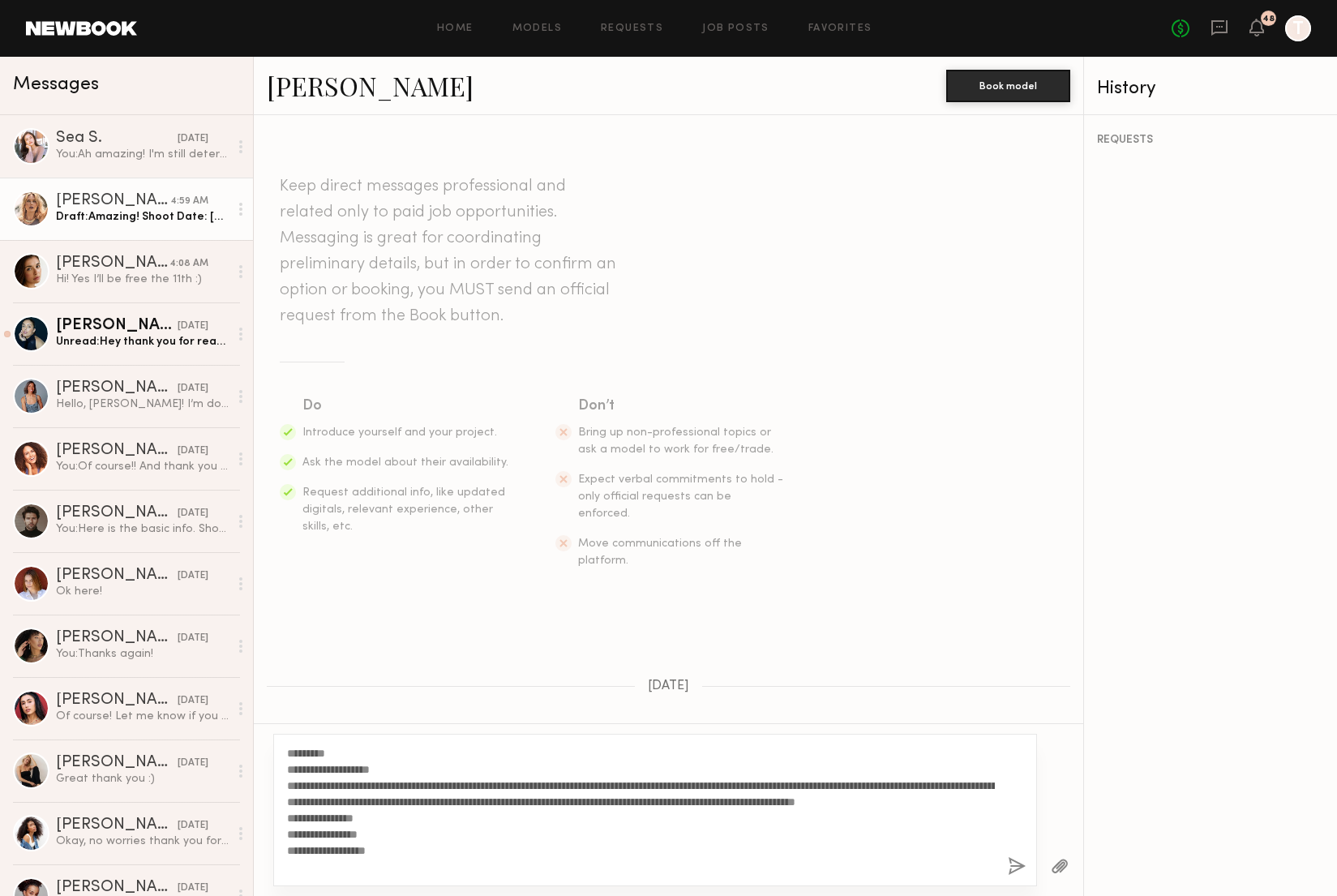
scroll to position [14, 0]
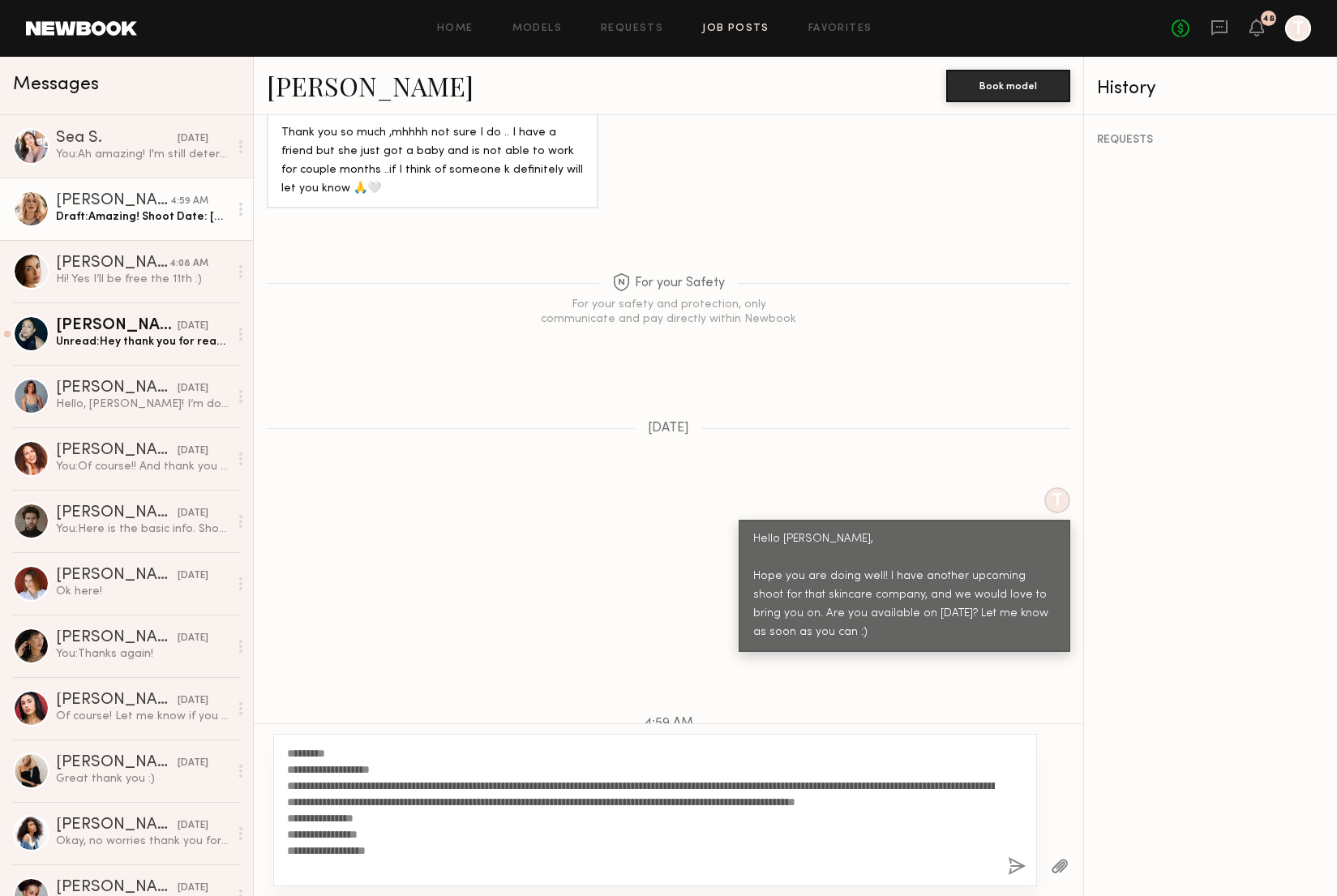
click at [728, 28] on link "Job Posts" at bounding box center [735, 29] width 67 height 11
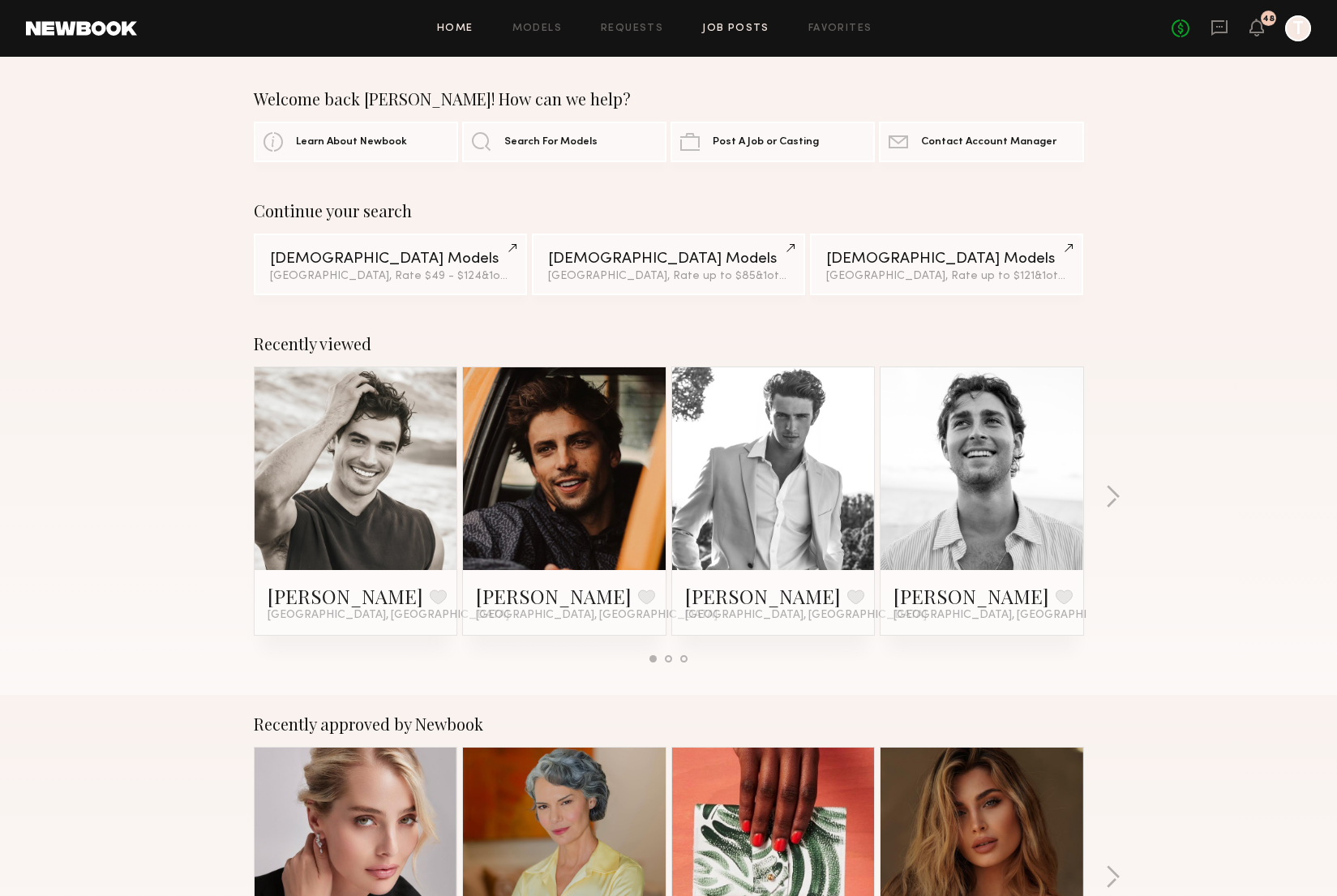
click at [729, 33] on link "Job Posts" at bounding box center [735, 29] width 67 height 11
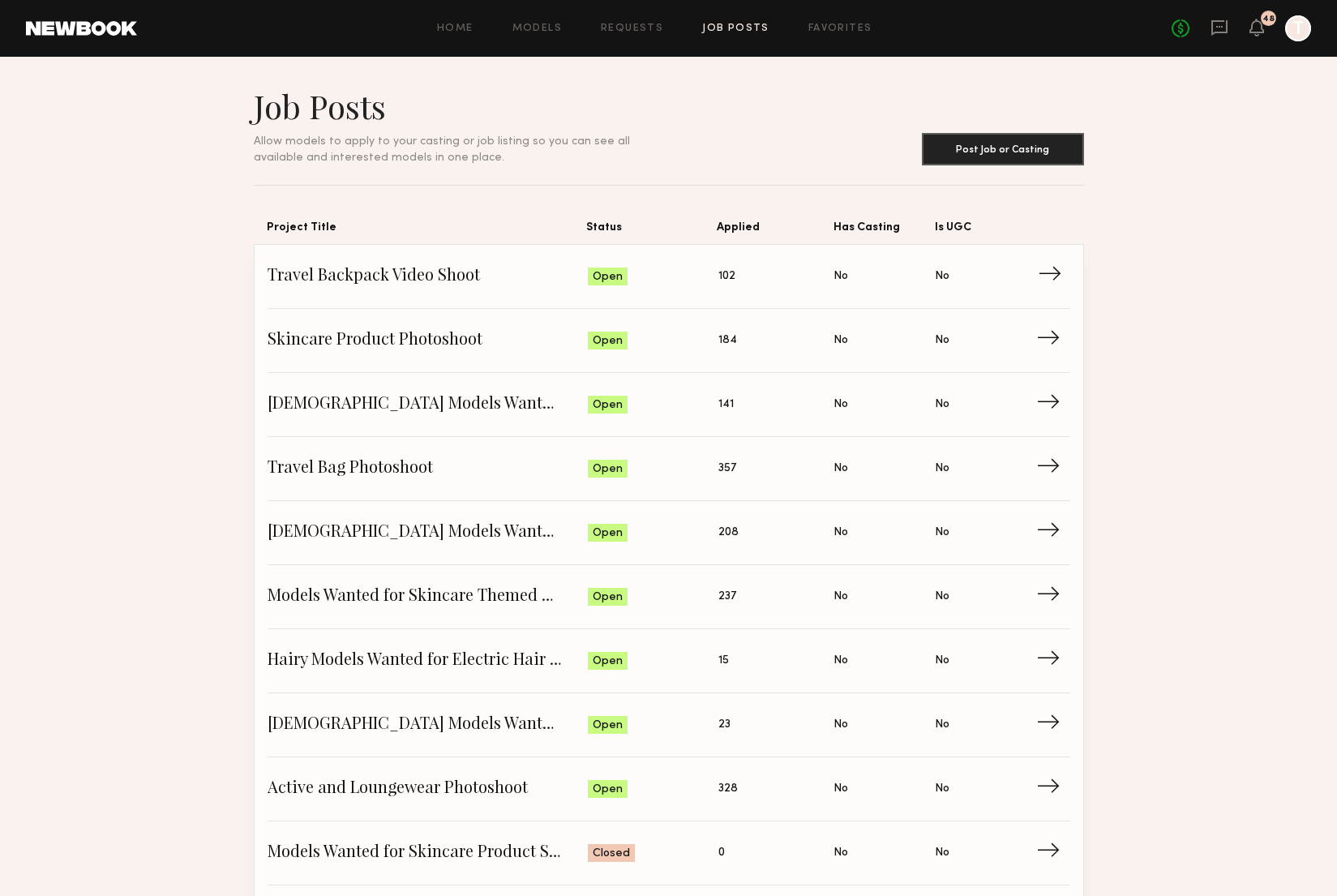
click at [428, 276] on span "Travel Backpack Video Shoot" at bounding box center [428, 277] width 321 height 25
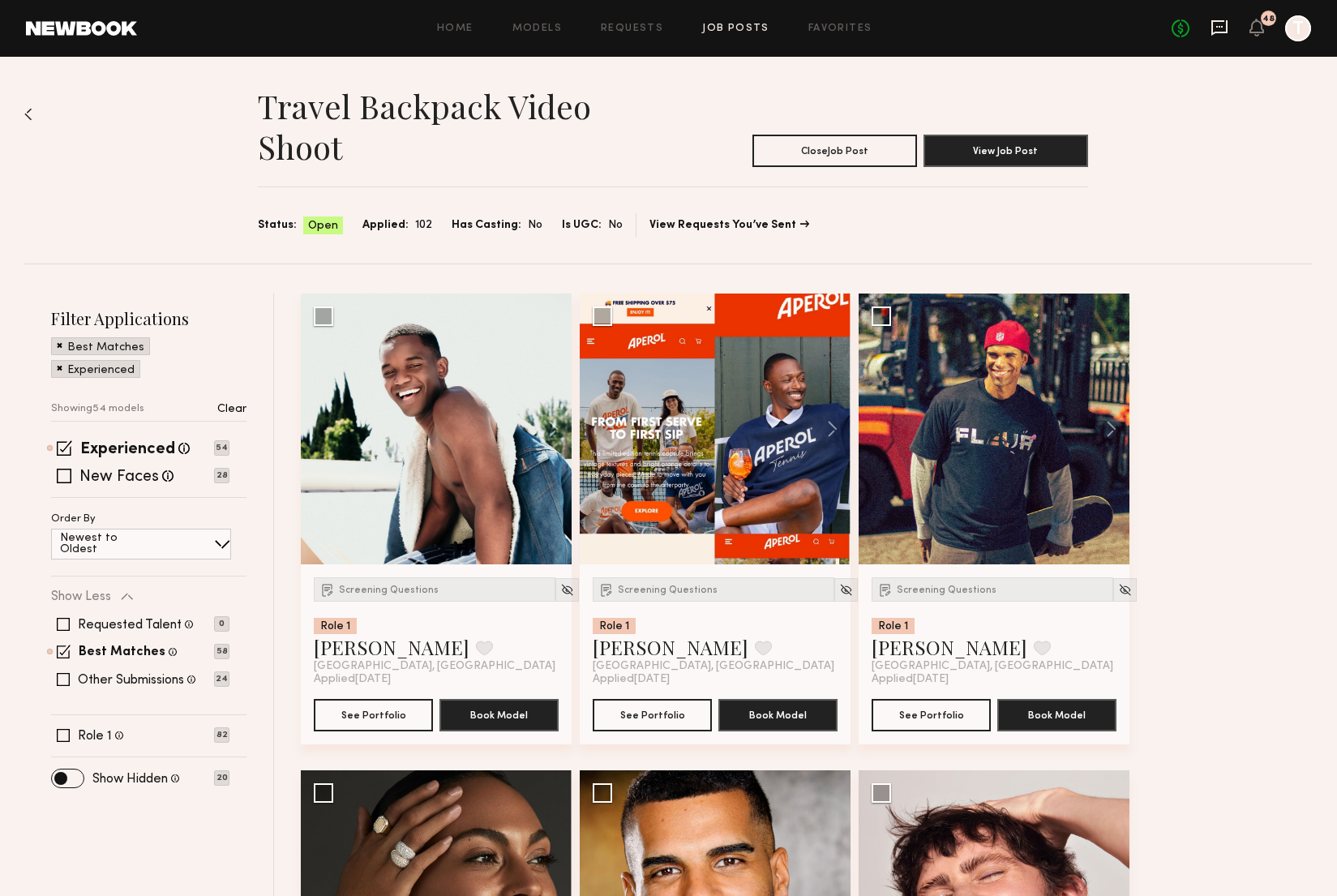
click at [1223, 23] on icon at bounding box center [1219, 28] width 18 height 18
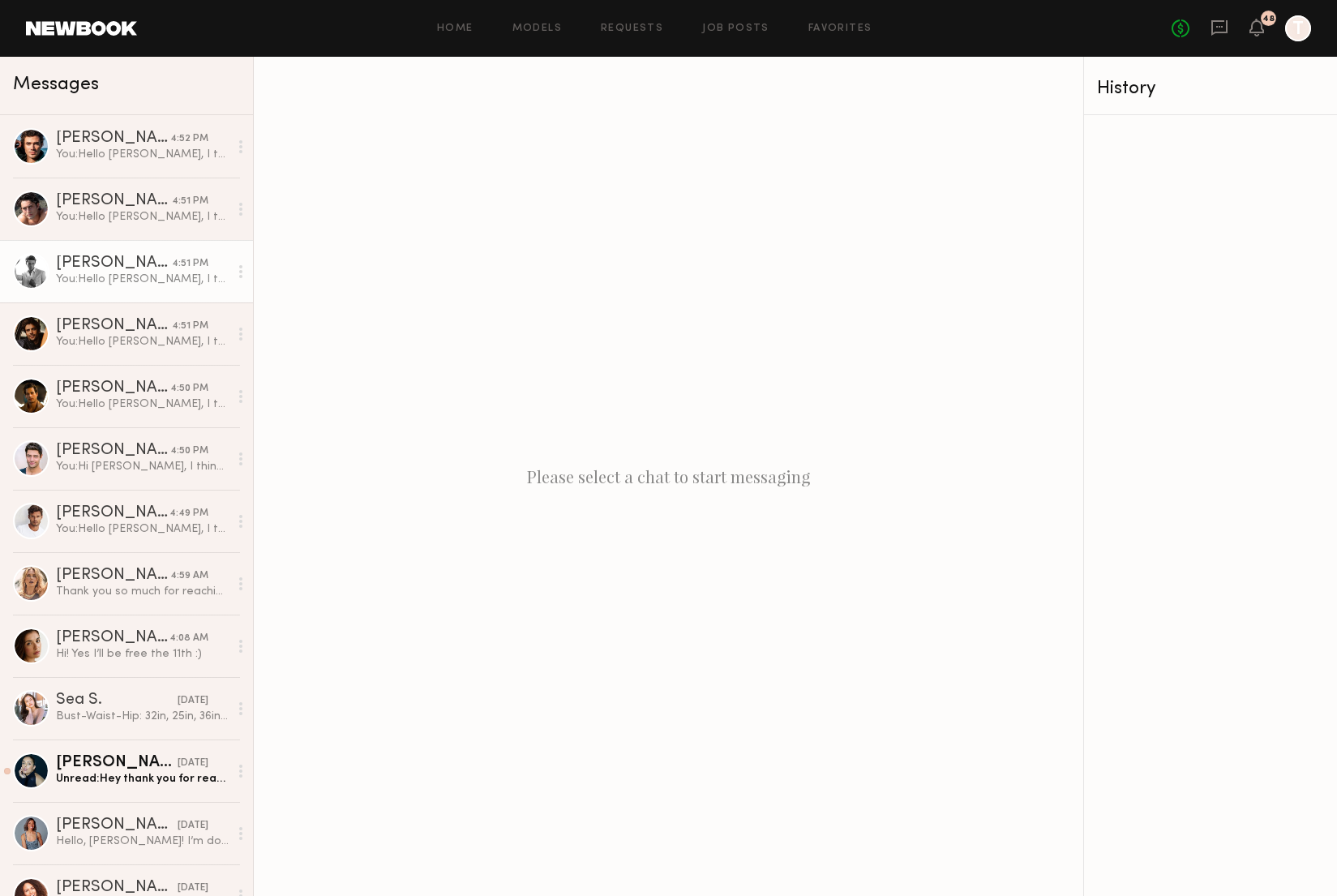
click at [145, 268] on div "[PERSON_NAME]" at bounding box center [113, 264] width 116 height 16
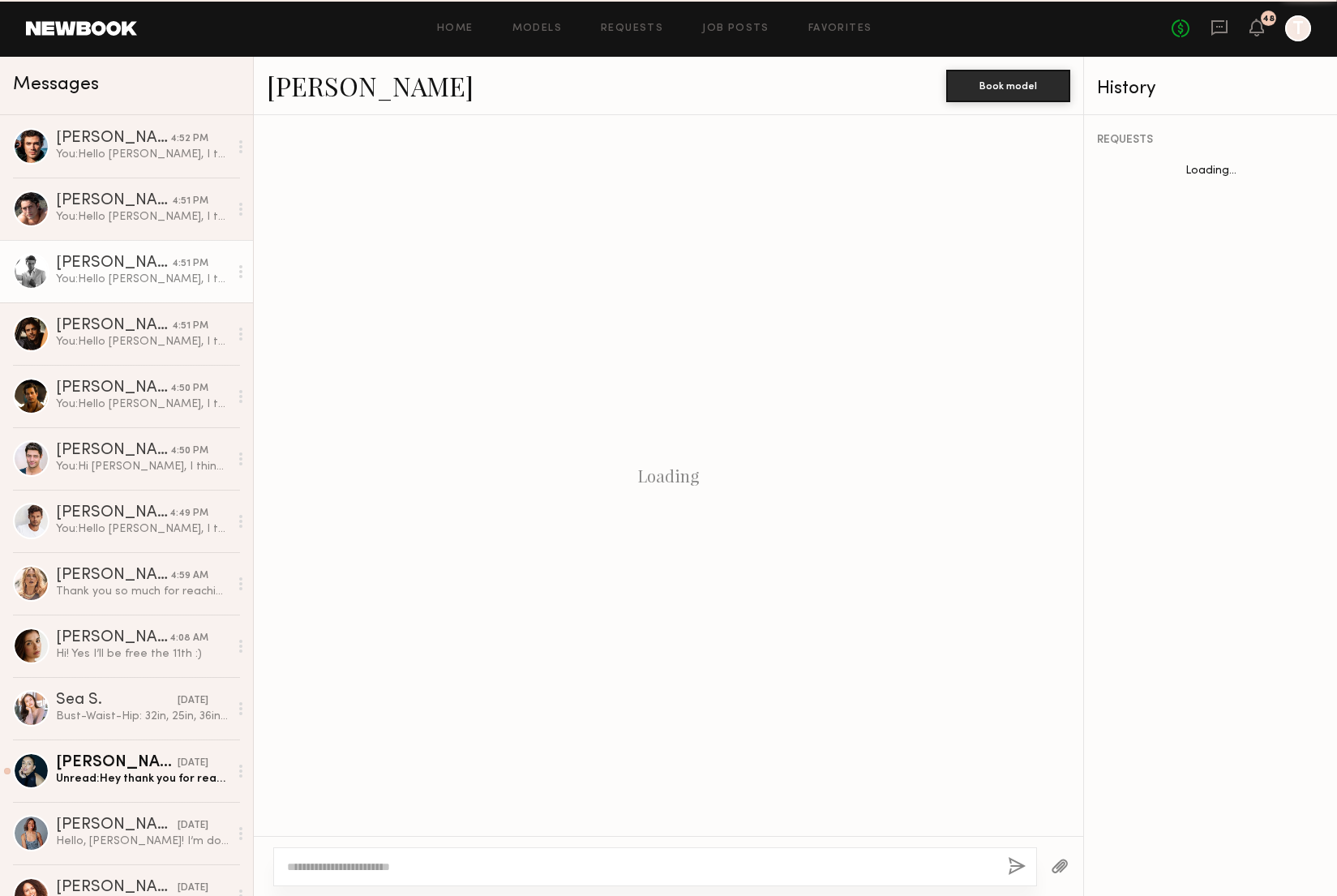
scroll to position [91, 0]
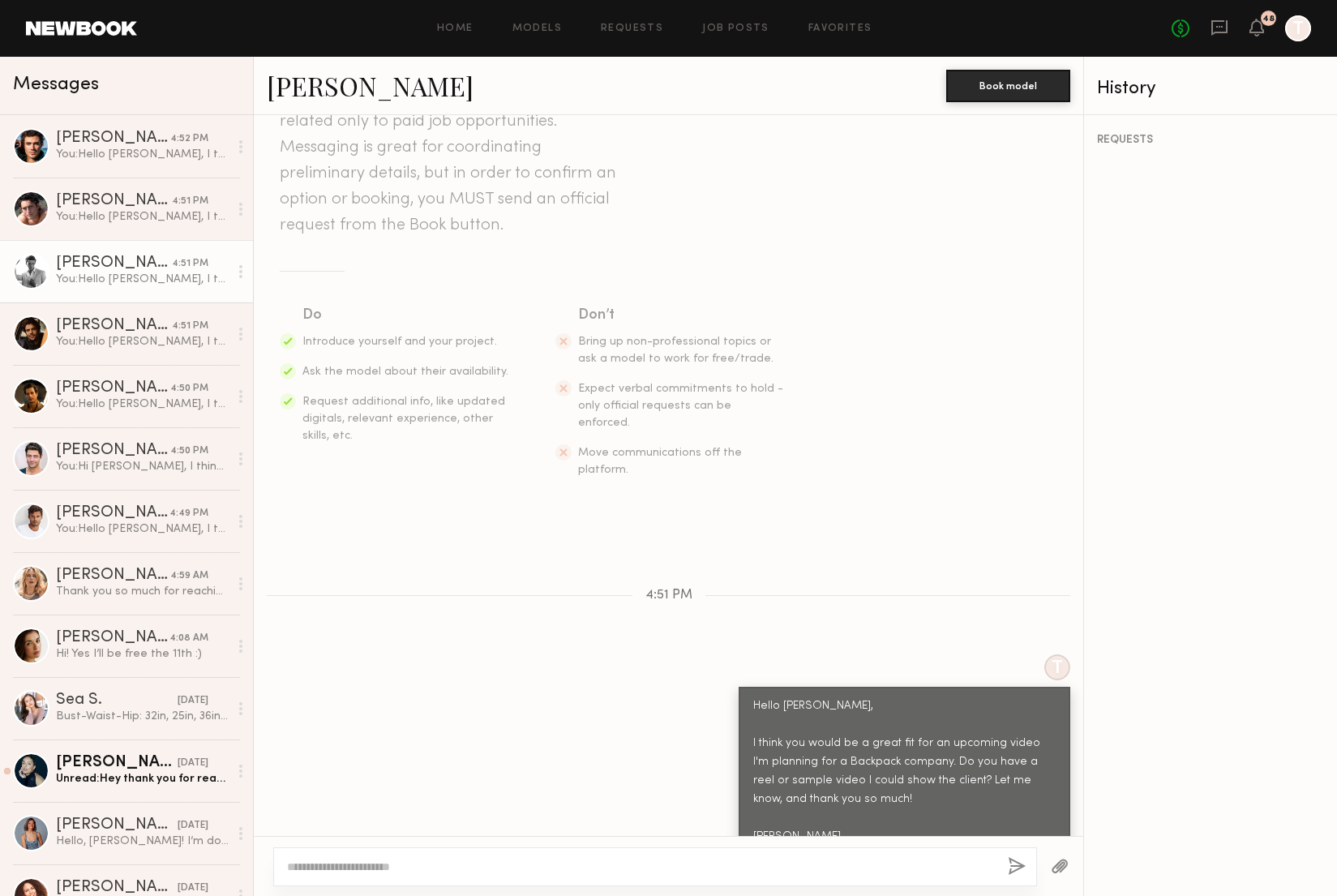
click at [337, 82] on link "[PERSON_NAME]" at bounding box center [370, 85] width 207 height 35
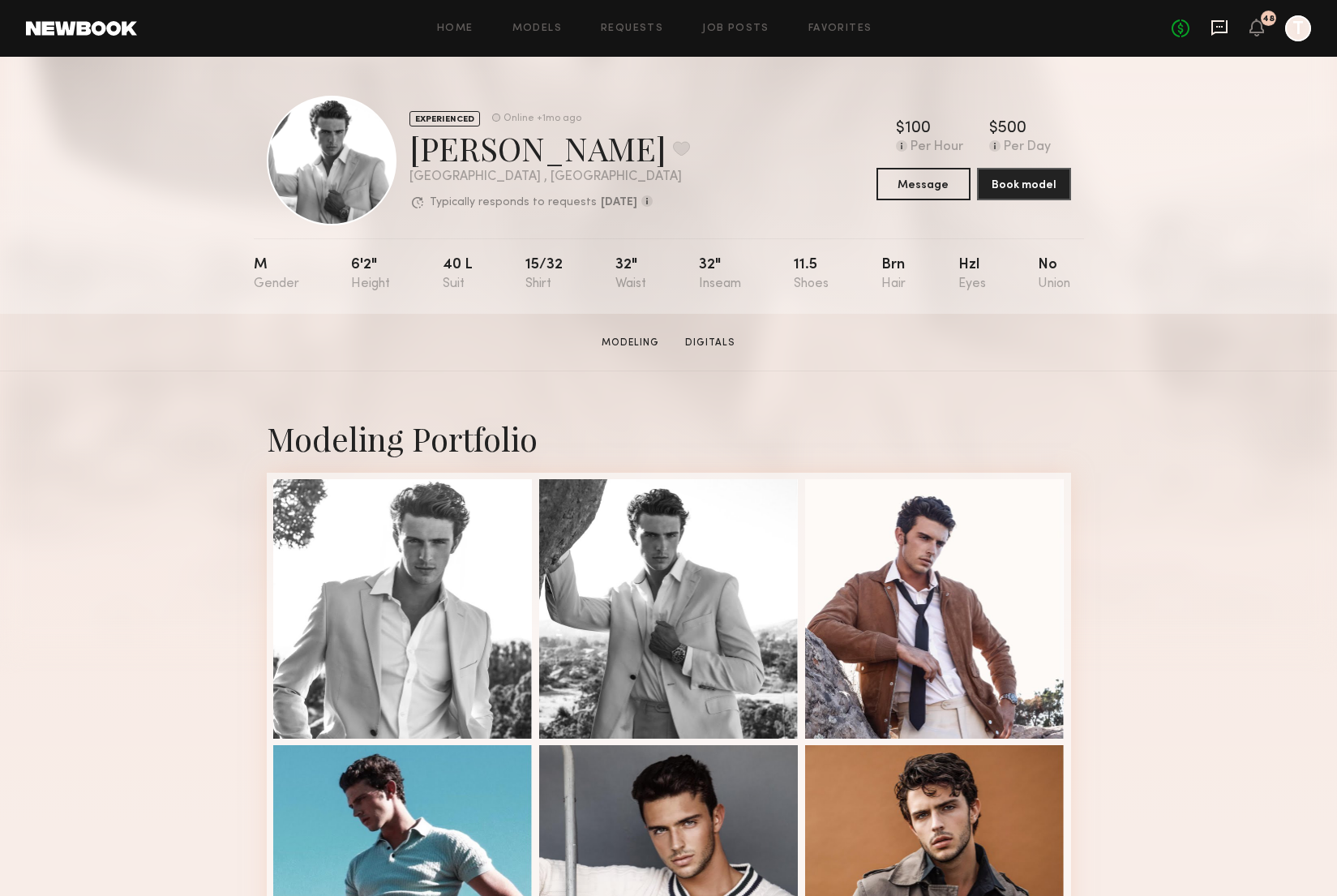
click at [1221, 26] on icon at bounding box center [1219, 27] width 7 height 2
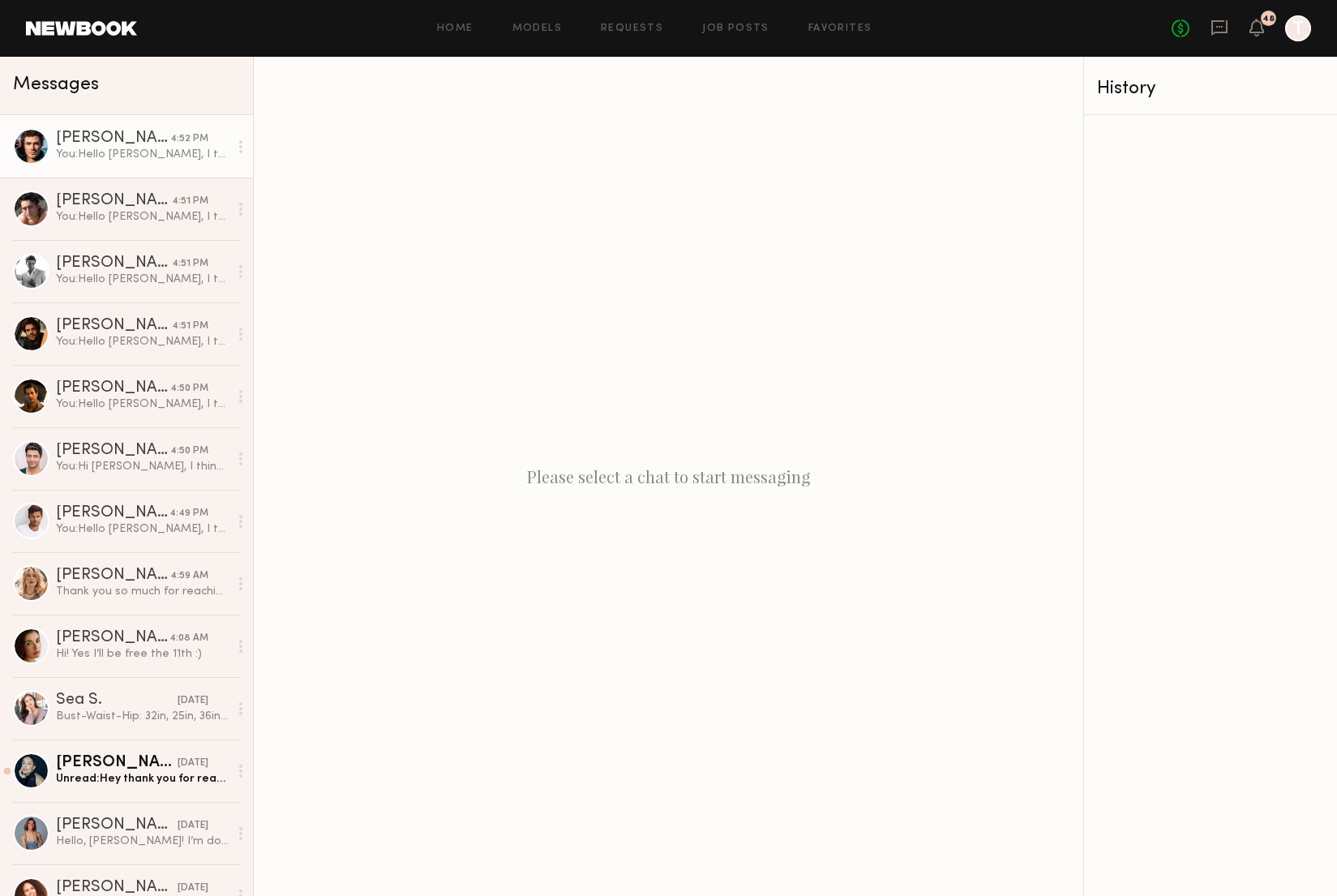
click at [156, 127] on link "Chase H. 4:52 PM You: Hello Chase, I think you would be a great fit for an upco…" at bounding box center [126, 146] width 253 height 62
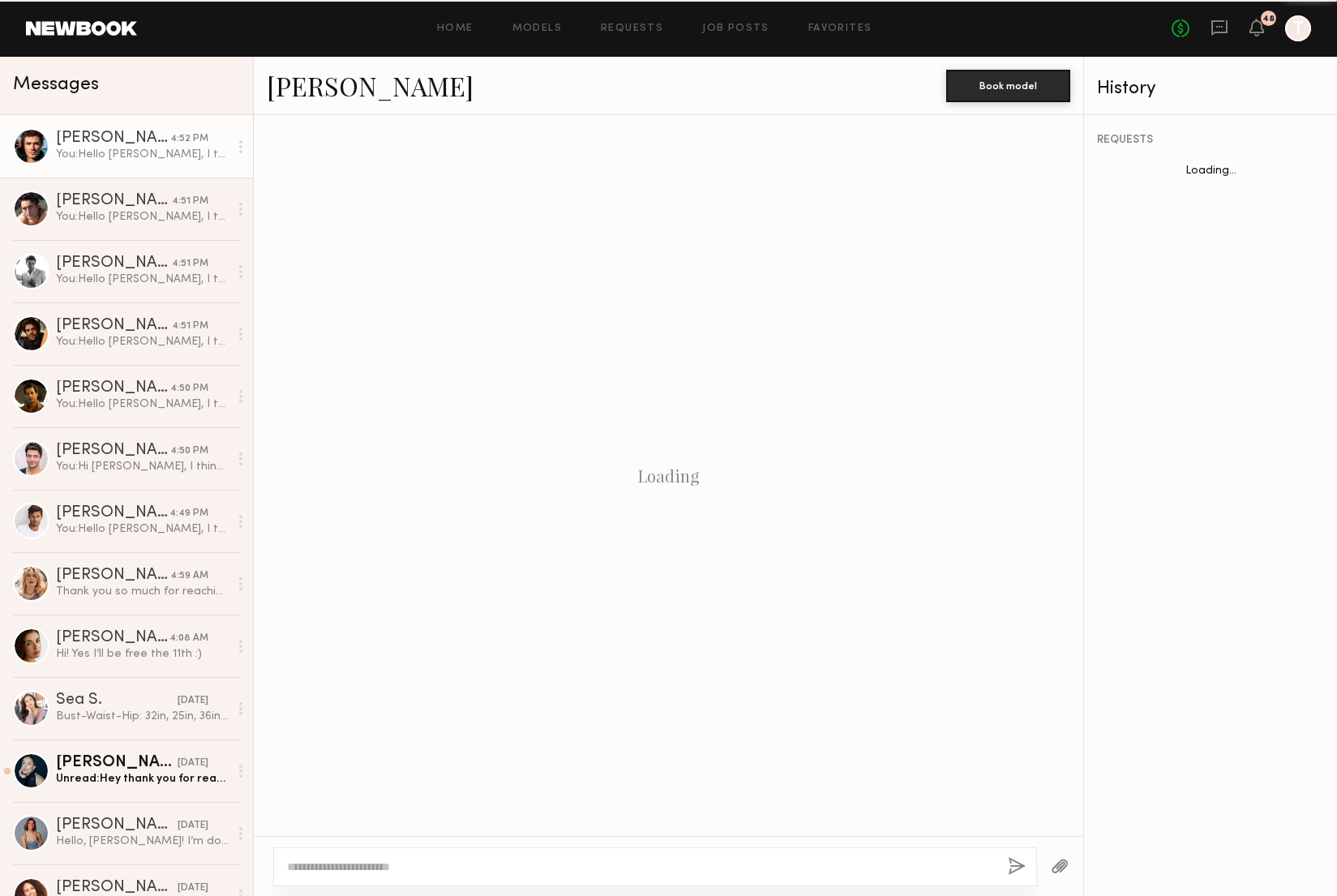
scroll to position [91, 0]
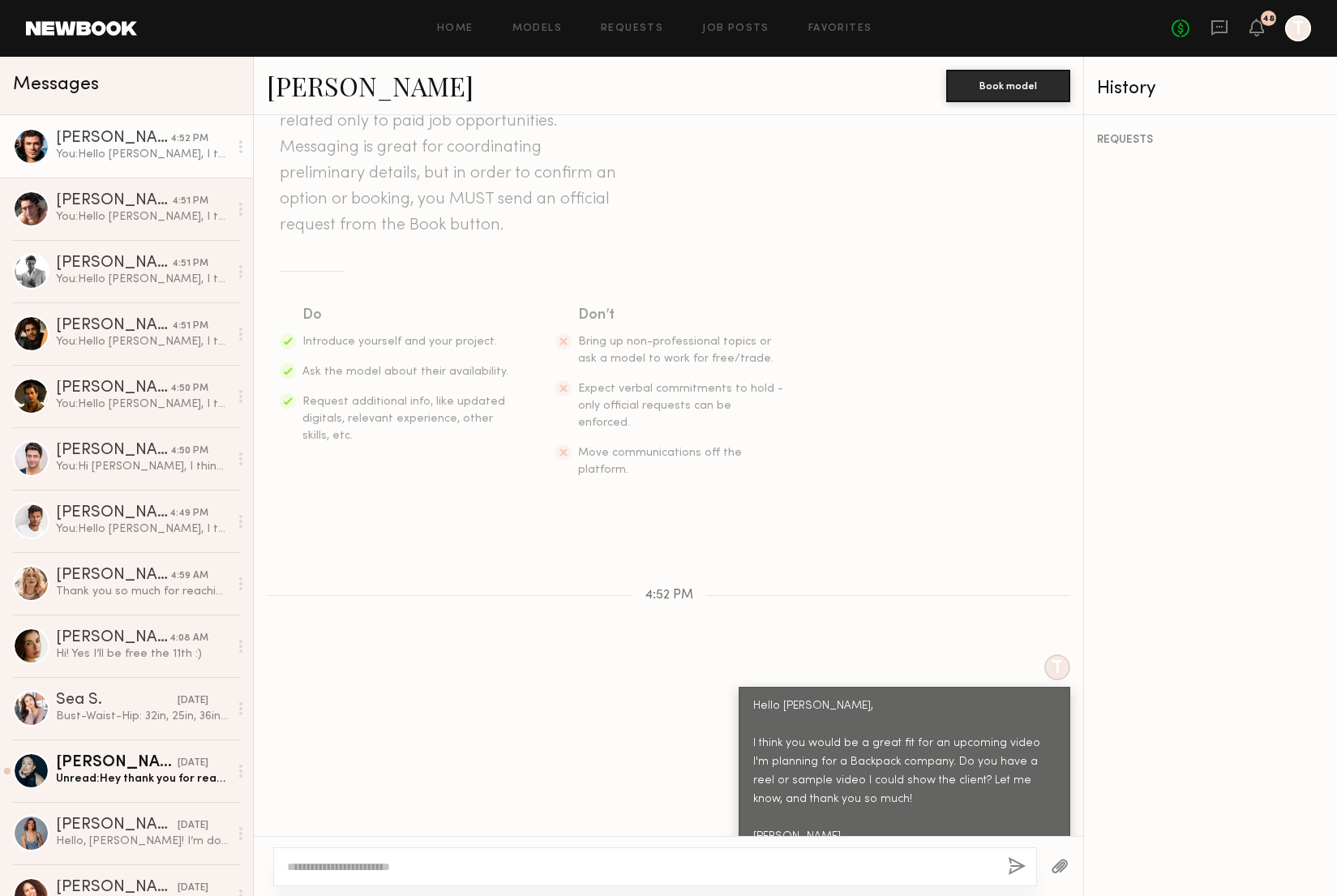
click at [335, 87] on link "Chase H." at bounding box center [370, 85] width 207 height 35
